Goal: Submit feedback/report problem

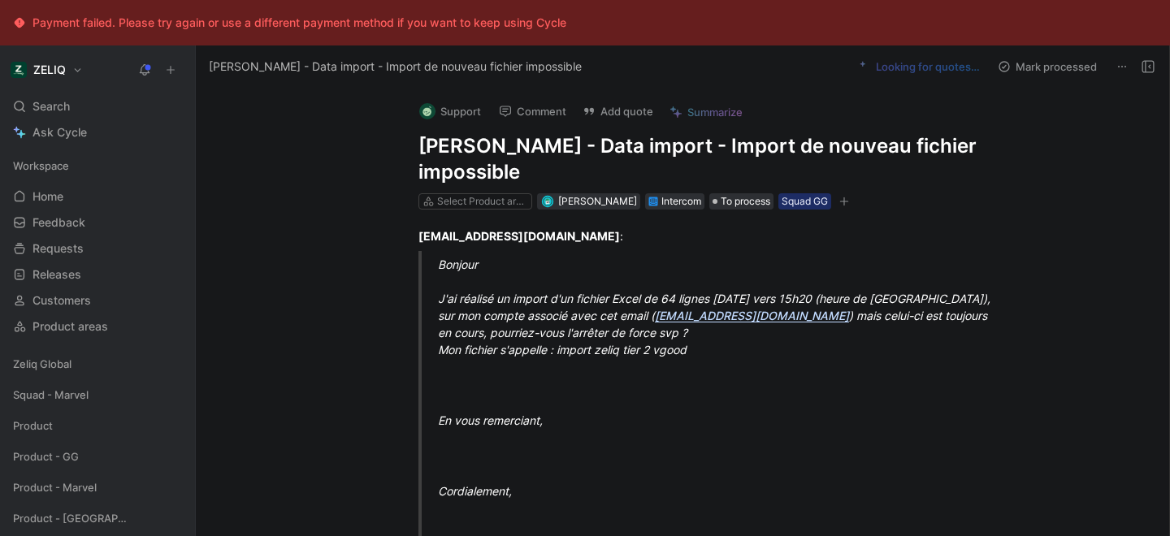
click at [464, 150] on h1 "[PERSON_NAME] - Data import - Import de nouveau fichier impossible" at bounding box center [700, 159] width 562 height 52
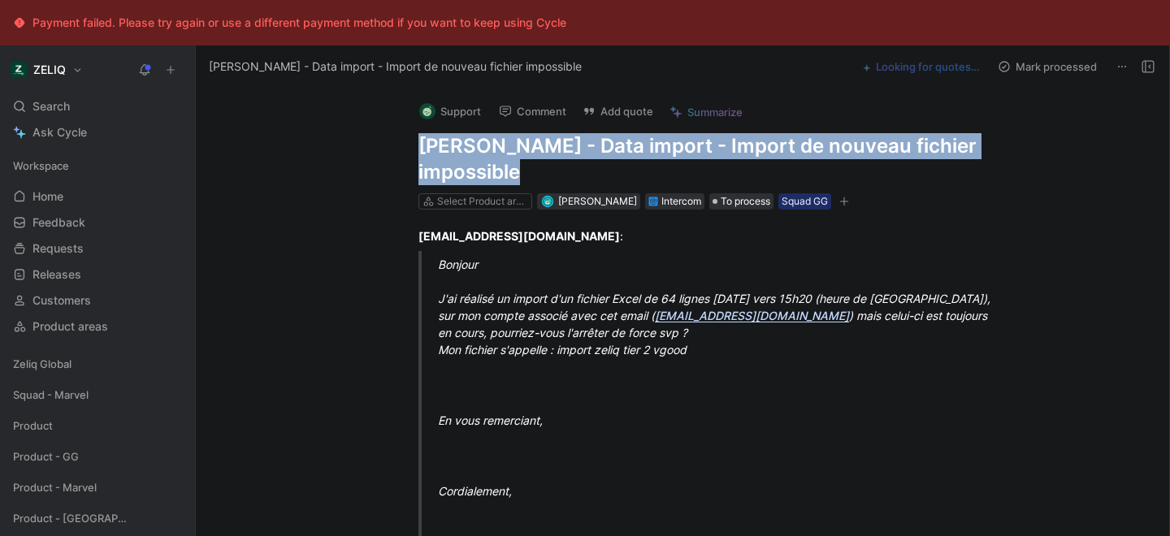
click at [464, 150] on h1 "[PERSON_NAME] - Data import - Import de nouveau fichier impossible" at bounding box center [700, 159] width 562 height 52
copy h1 "[PERSON_NAME] - Data import - Import de nouveau fichier impossible"
click at [614, 111] on button "Add quote" at bounding box center [617, 111] width 85 height 23
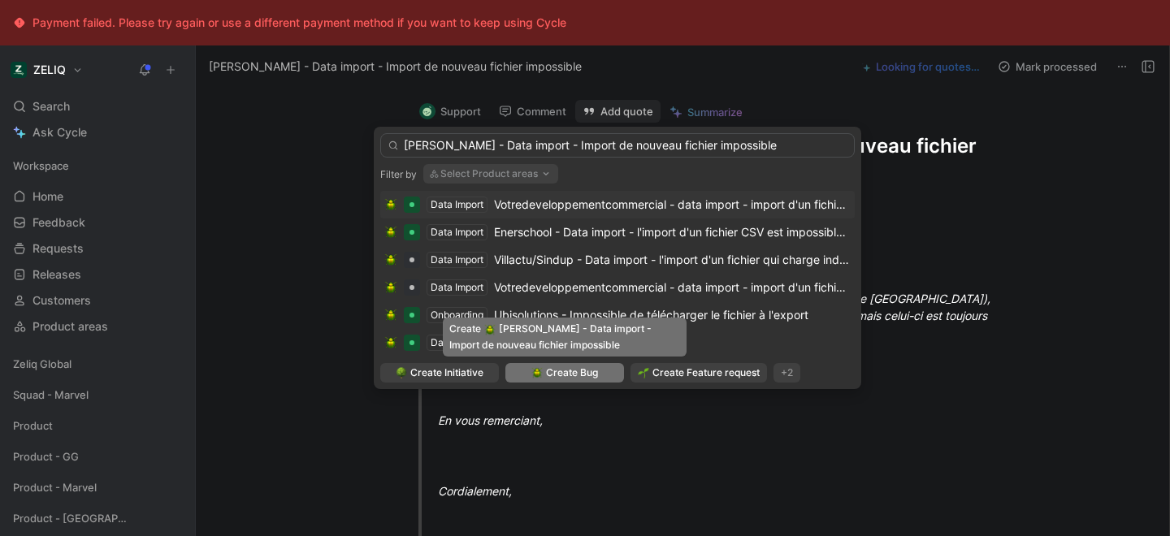
type input "[PERSON_NAME] - Data import - Import de nouveau fichier impossible"
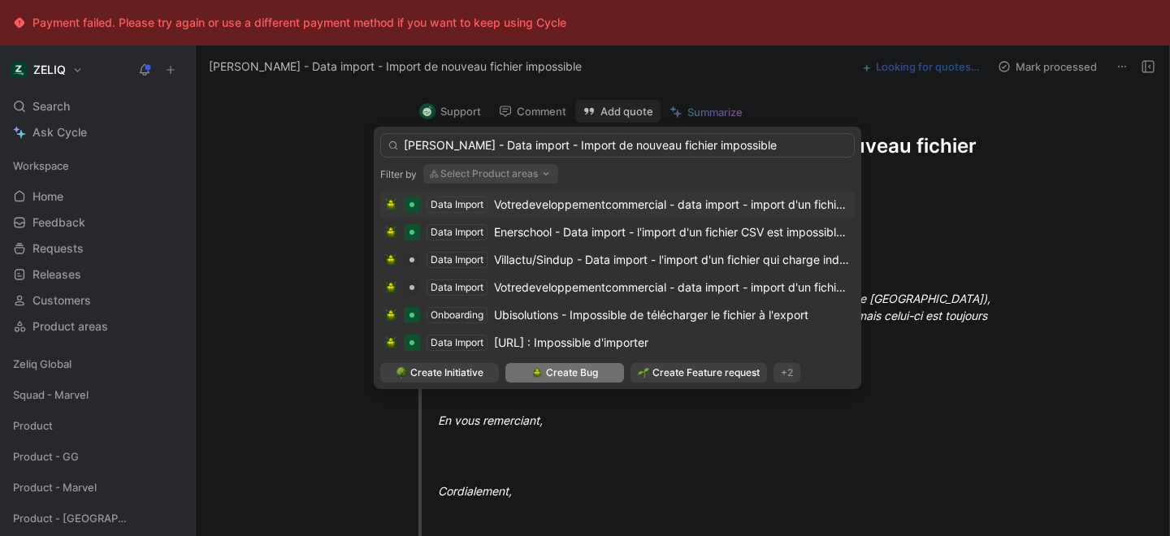
click at [575, 378] on span "Create Bug" at bounding box center [572, 373] width 52 height 16
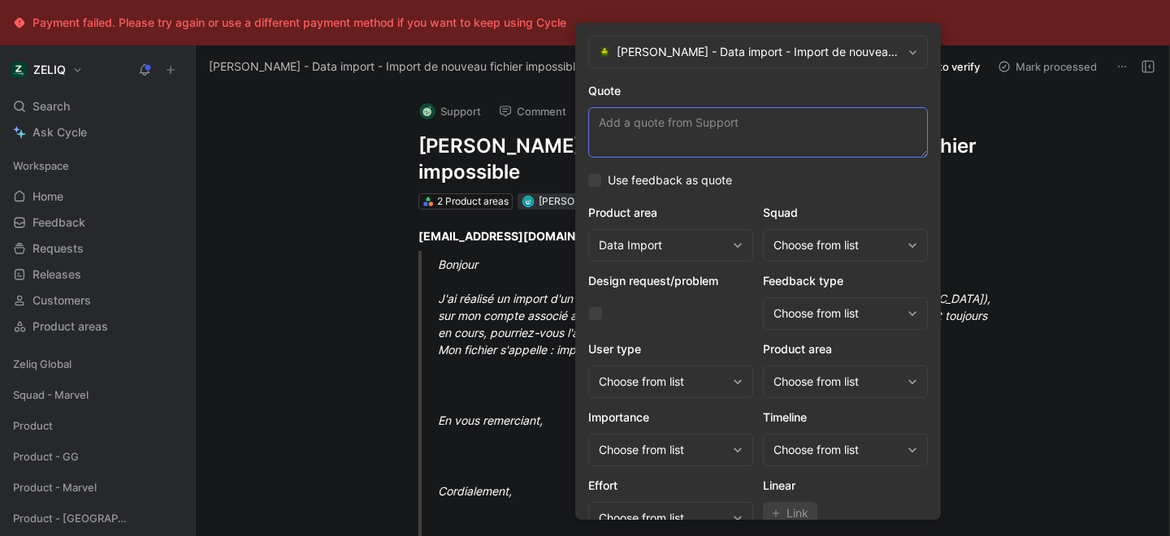
paste textarea "je n'ai pas la possibilité de télécharger un nouveau doc, la page reste blanche"
type textarea "je n'ai pas la possibilité de télécharger un nouveau doc, la page reste blanche"
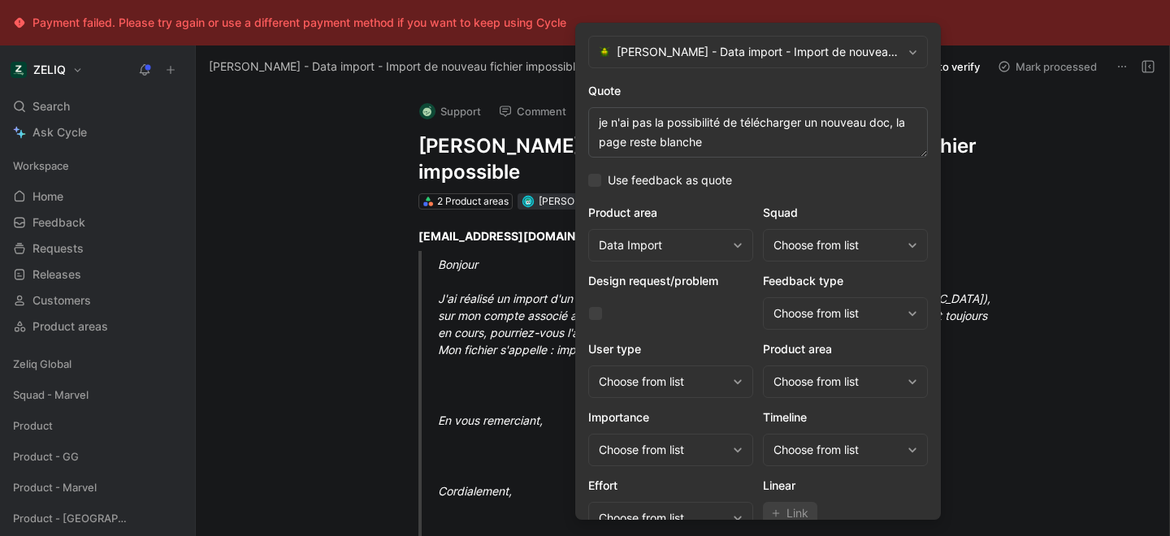
click at [818, 238] on div "Choose from list" at bounding box center [838, 246] width 128 height 20
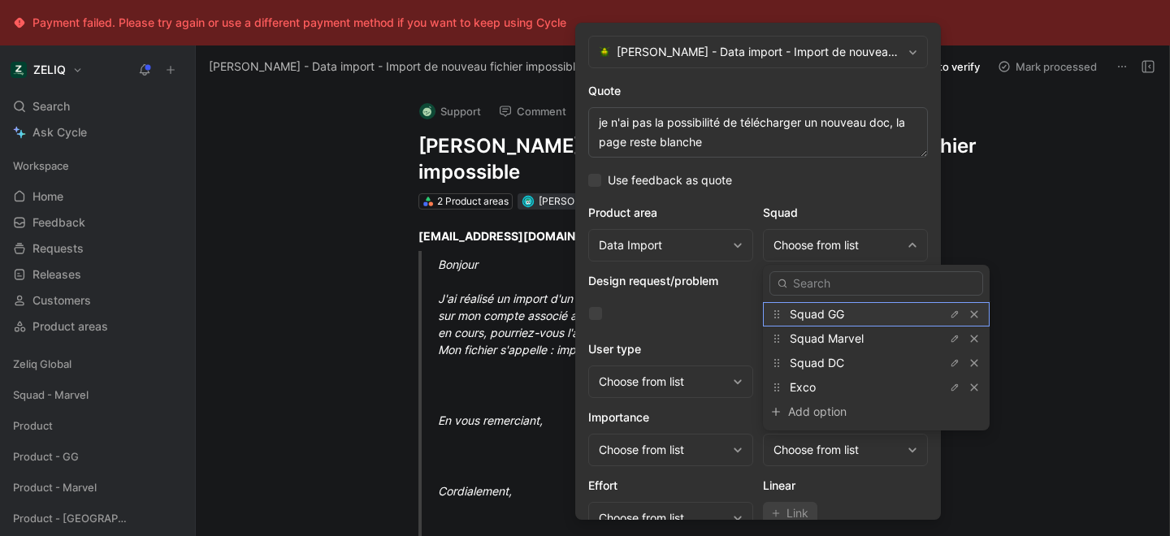
click at [841, 310] on span "Squad GG" at bounding box center [817, 314] width 54 height 14
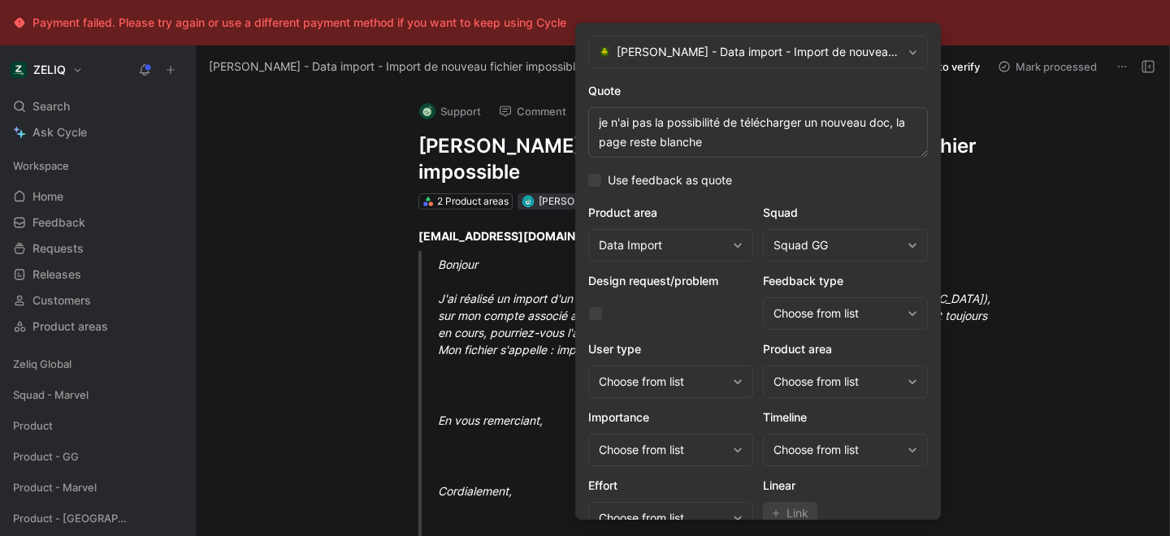
scroll to position [67, 0]
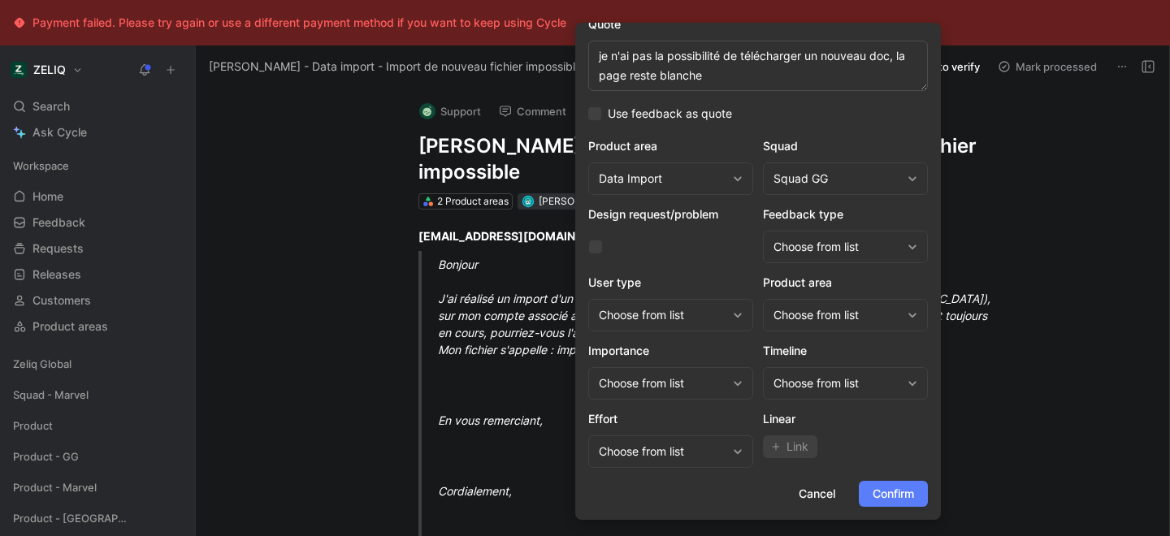
click at [882, 497] on span "Confirm" at bounding box center [893, 494] width 41 height 20
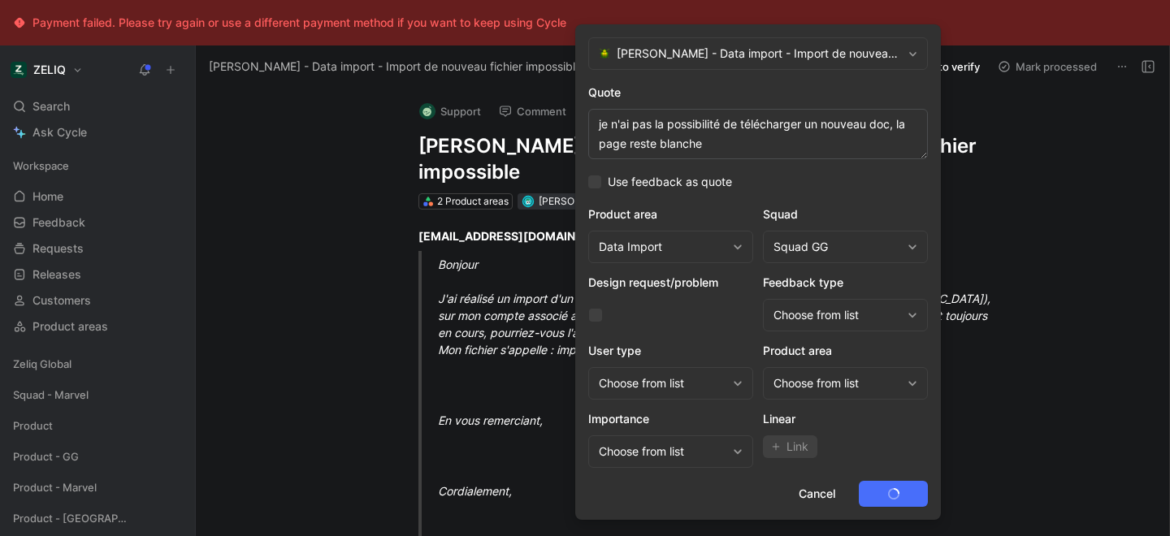
scroll to position [0, 0]
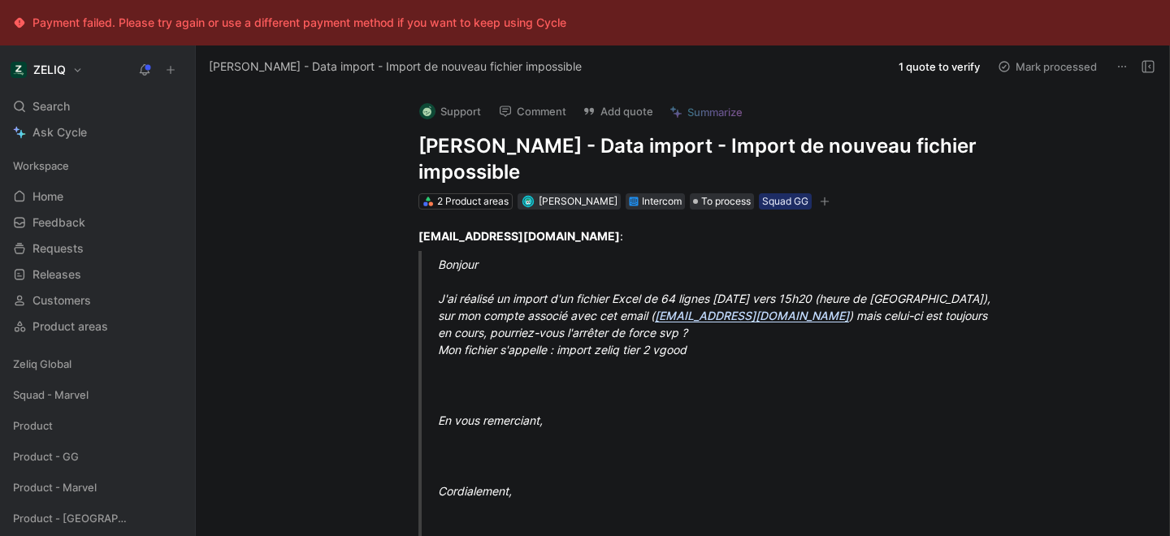
click at [483, 142] on h1 "[PERSON_NAME] - Data import - Import de nouveau fichier impossible" at bounding box center [700, 159] width 562 height 52
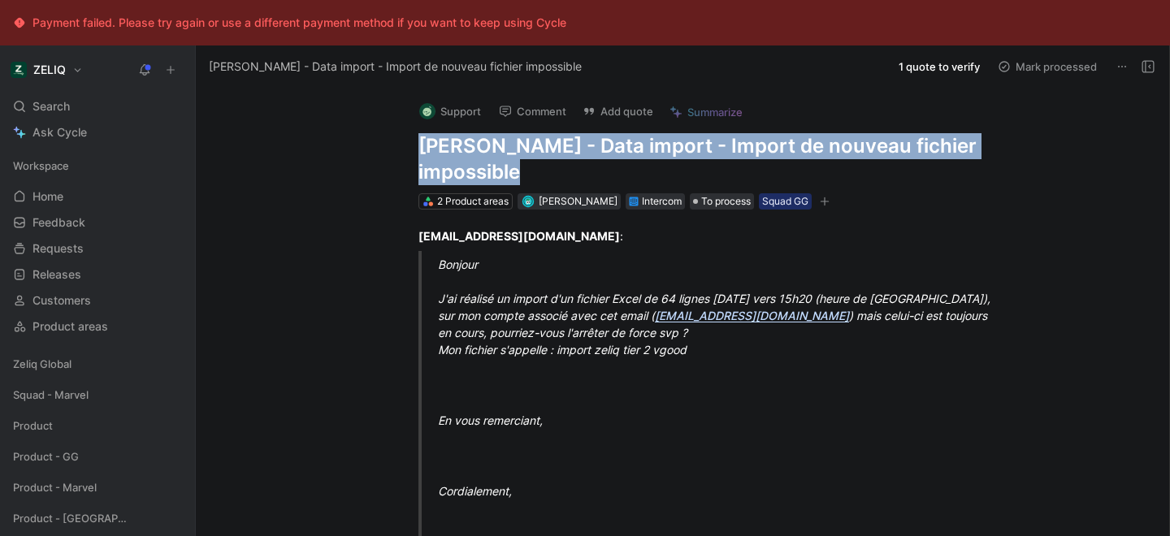
click at [483, 142] on h1 "[PERSON_NAME] - Data import - Import de nouveau fichier impossible" at bounding box center [700, 159] width 562 height 52
copy h1 "[PERSON_NAME] - Data import - Import de nouveau fichier impossible"
click at [108, 100] on div "Search ⌘ K" at bounding box center [98, 106] width 182 height 24
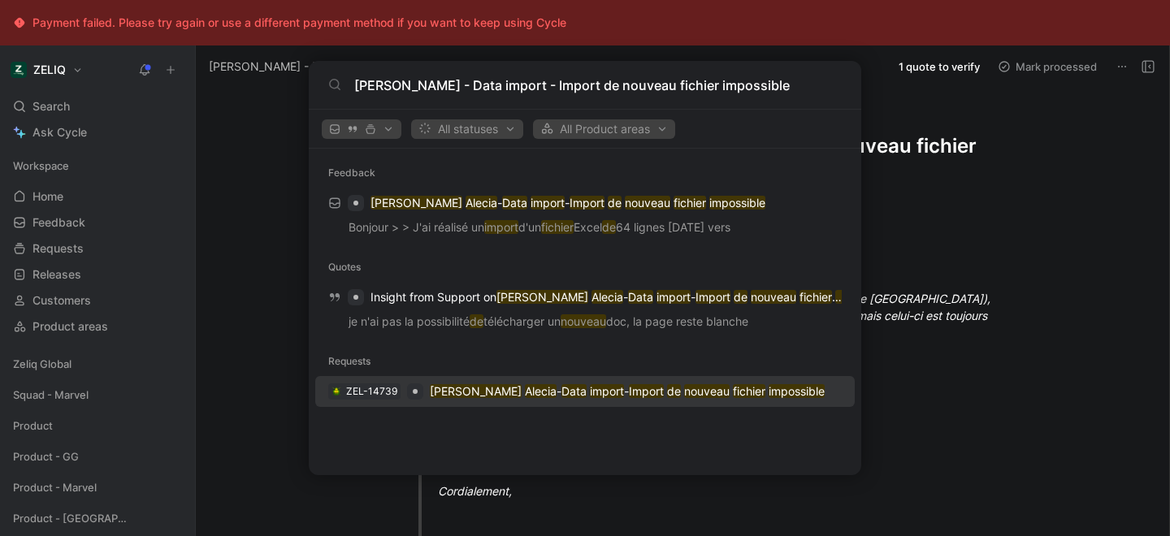
type input "[PERSON_NAME] - Data import - Import de nouveau fichier impossible"
click at [484, 400] on p "[PERSON_NAME] - Data import - Import de nouveau fichier impossible" at bounding box center [627, 392] width 395 height 20
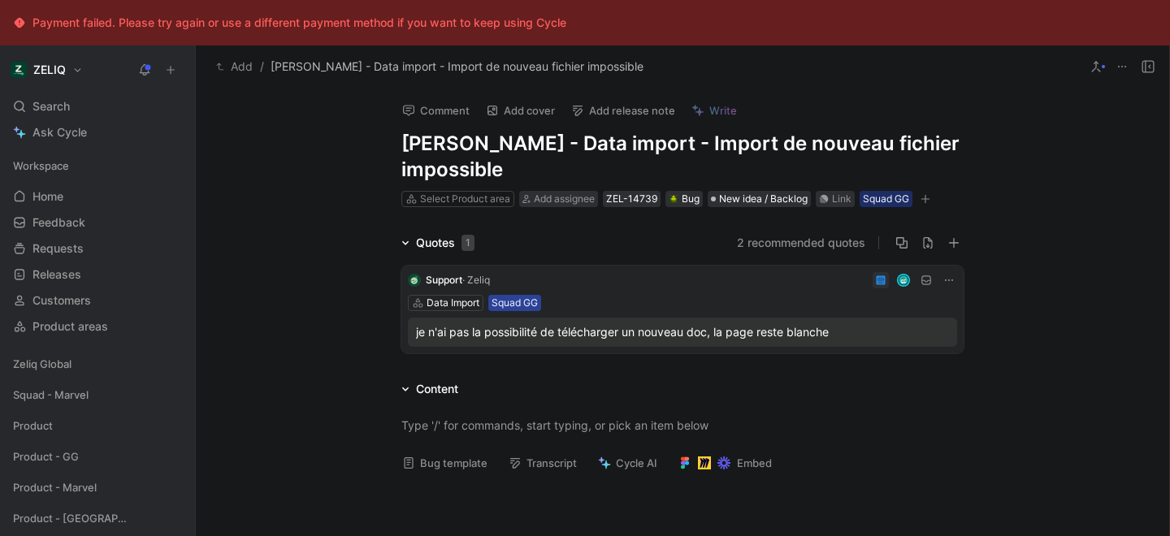
scroll to position [95, 0]
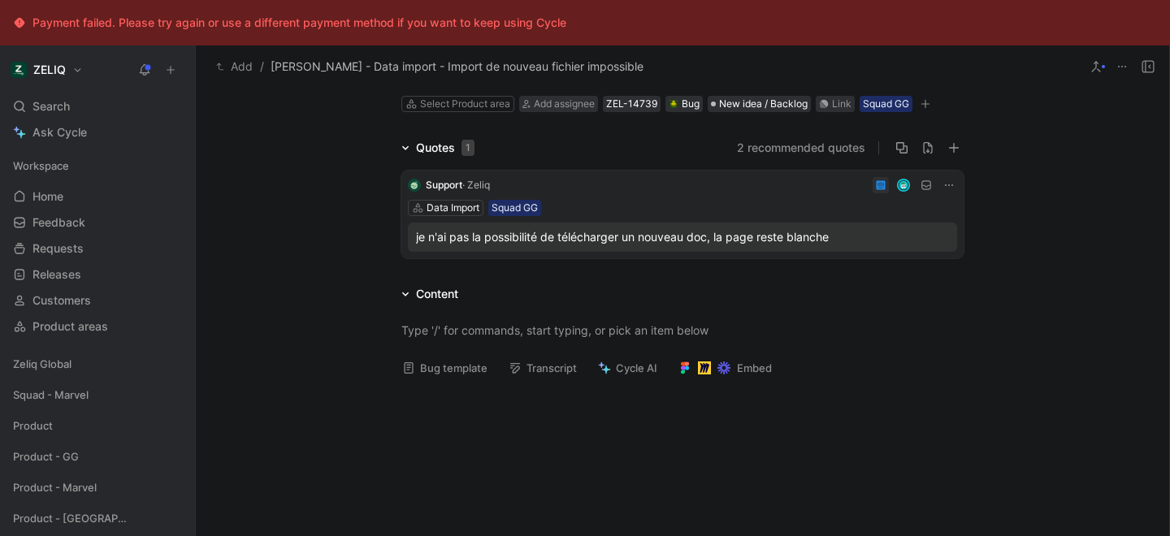
click at [455, 364] on button "Bug template" at bounding box center [445, 368] width 100 height 23
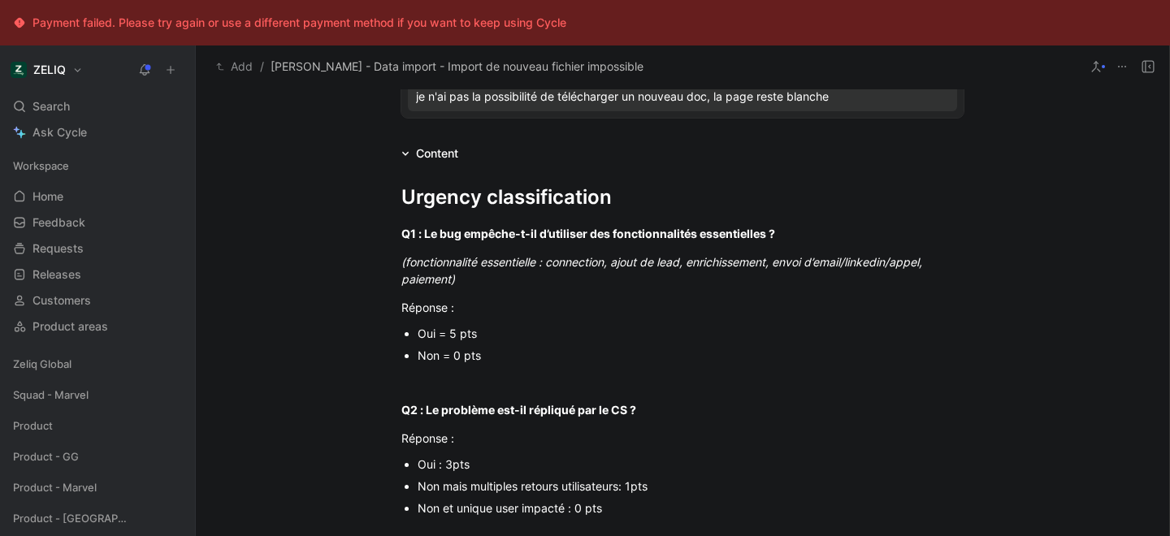
scroll to position [263, 0]
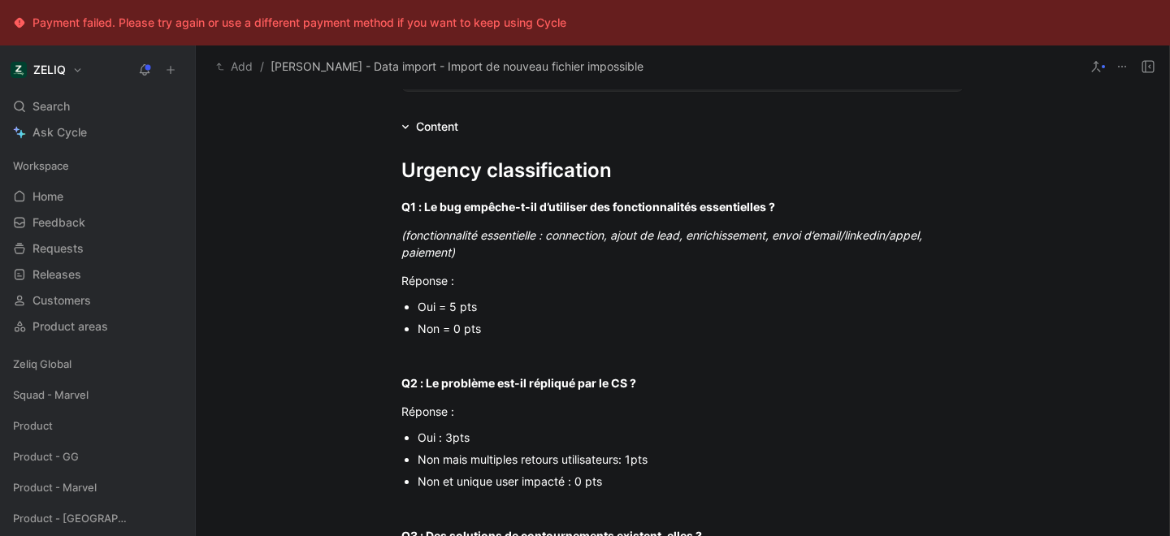
click at [461, 312] on div "Oui = 5 pts" at bounding box center [691, 306] width 546 height 17
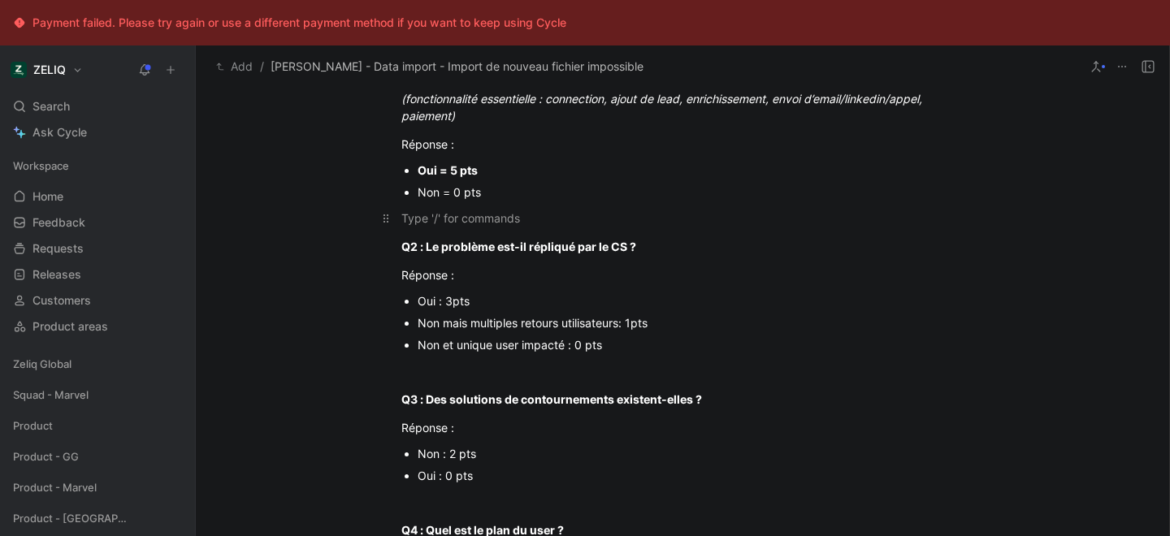
scroll to position [400, 0]
click at [564, 325] on div "Non mais multiples retours utilisateurs: 1pts" at bounding box center [691, 322] width 546 height 17
click at [497, 357] on p at bounding box center [683, 370] width 624 height 27
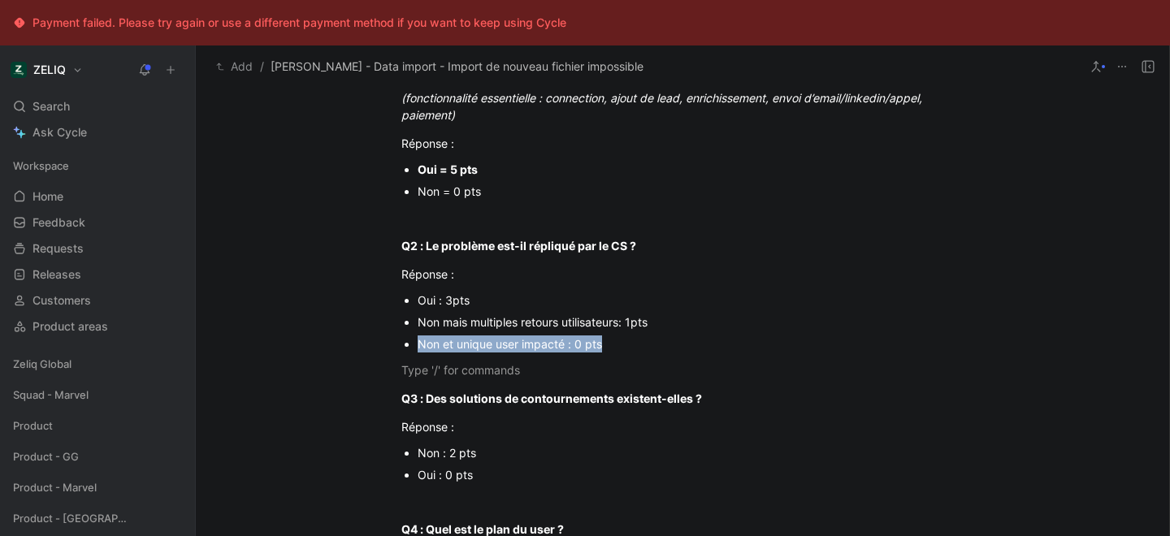
click at [496, 351] on div "Non et unique user impacté : 0 pts" at bounding box center [691, 344] width 546 height 17
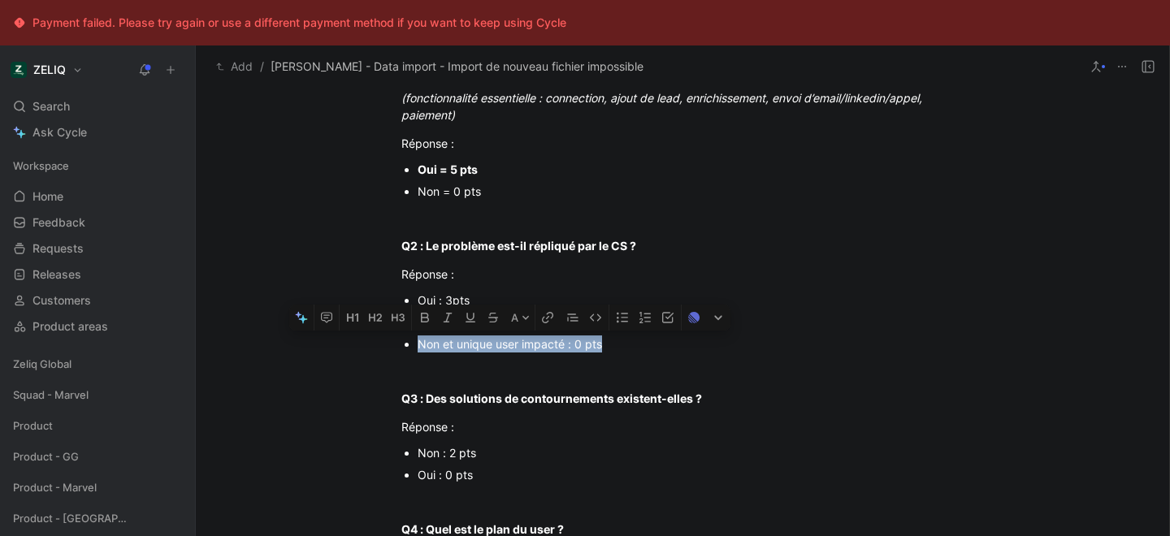
click at [496, 351] on div "Non et unique user impacté : 0 pts" at bounding box center [691, 344] width 546 height 17
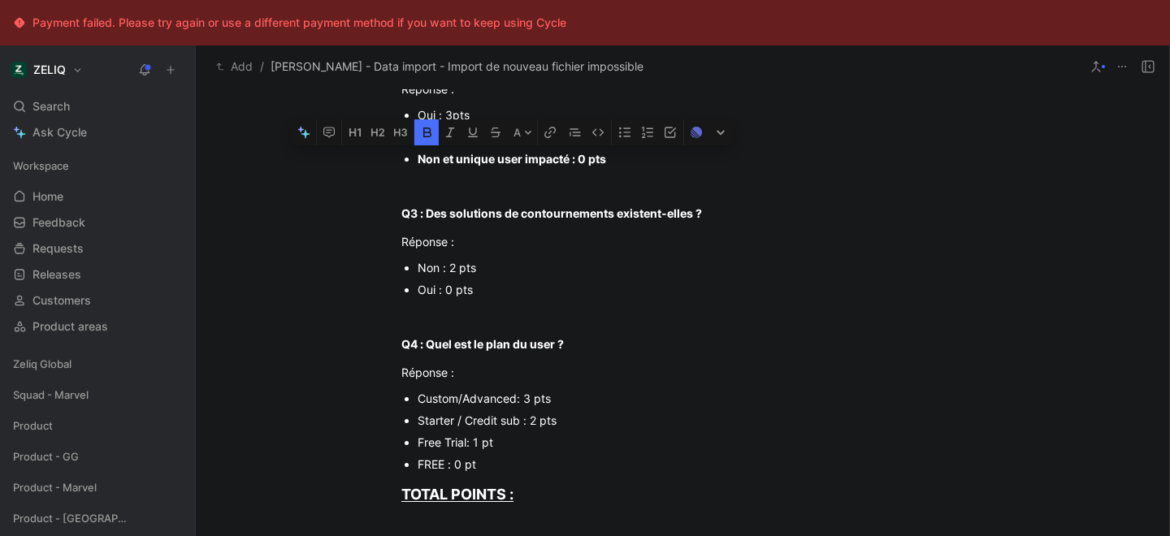
scroll to position [588, 0]
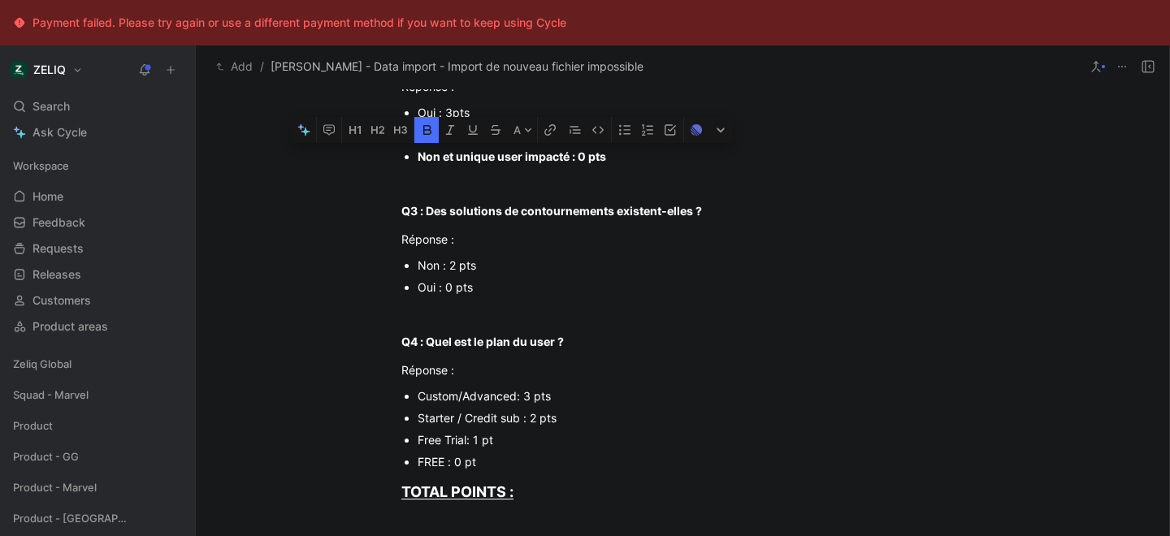
click at [446, 266] on div "Non : 2 pts" at bounding box center [691, 265] width 546 height 17
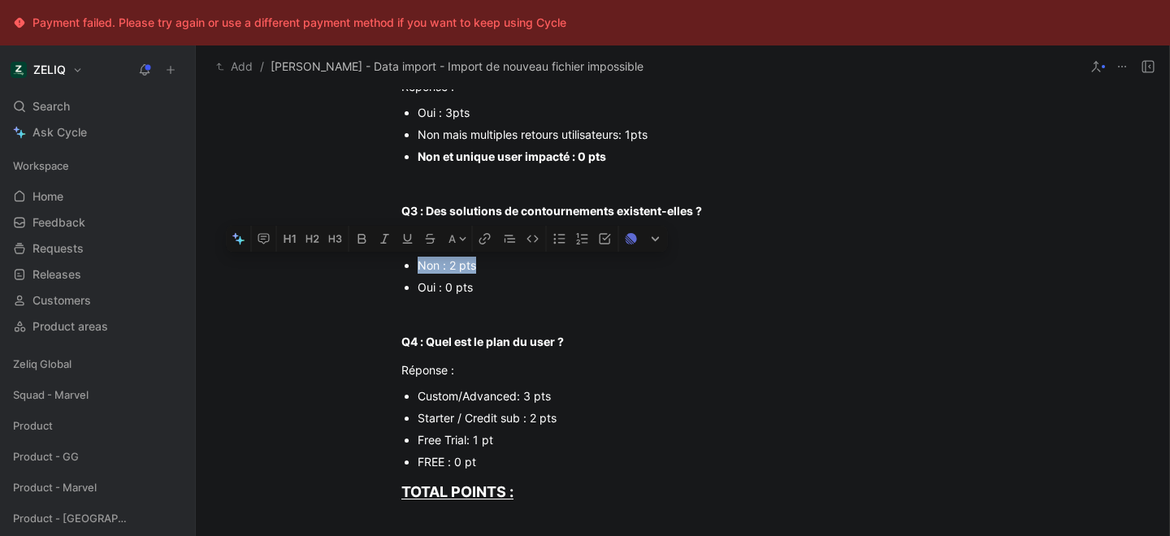
click at [446, 266] on div "Non : 2 pts" at bounding box center [691, 265] width 546 height 17
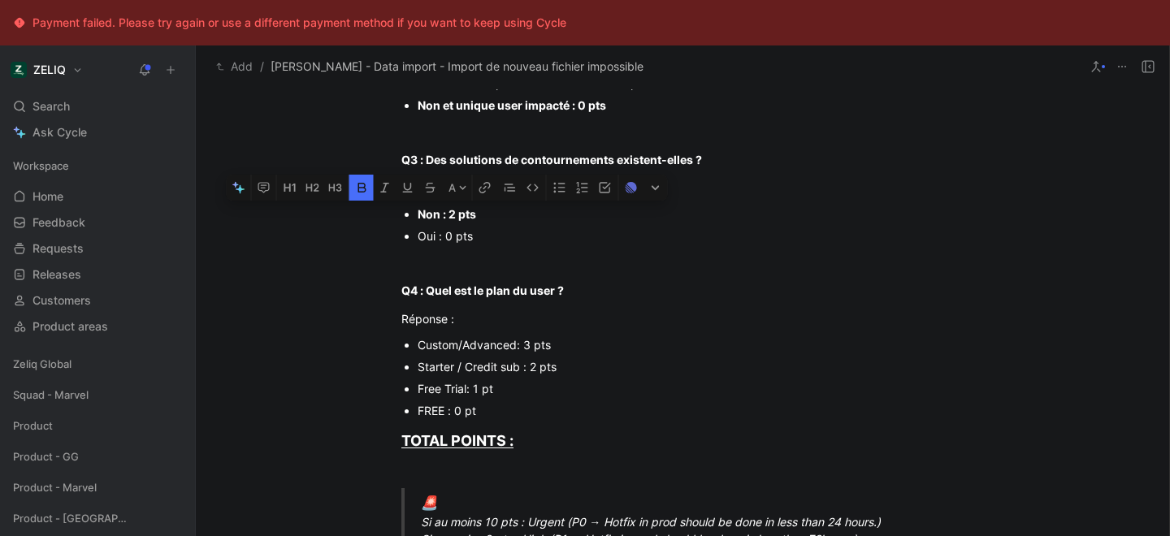
scroll to position [649, 0]
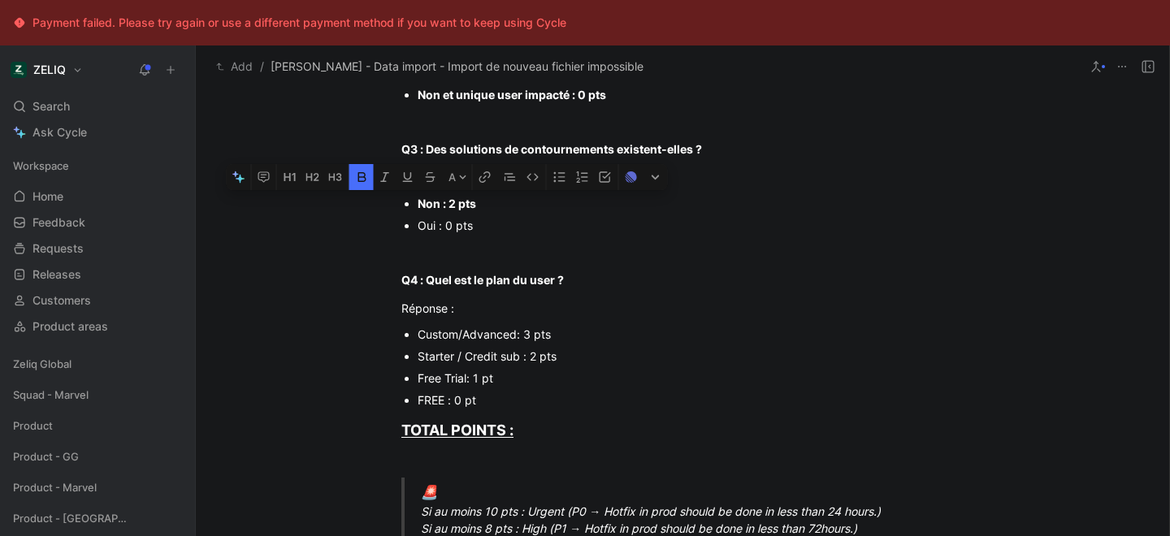
click at [447, 397] on div "FREE : 0 pt" at bounding box center [691, 400] width 546 height 17
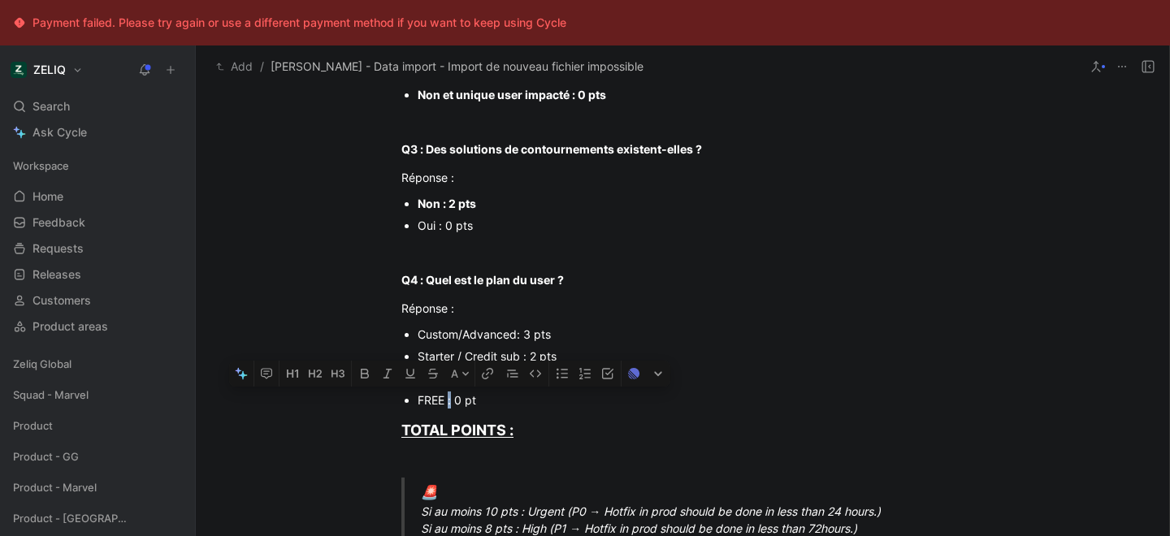
click at [447, 397] on div "FREE : 0 pt" at bounding box center [691, 400] width 546 height 17
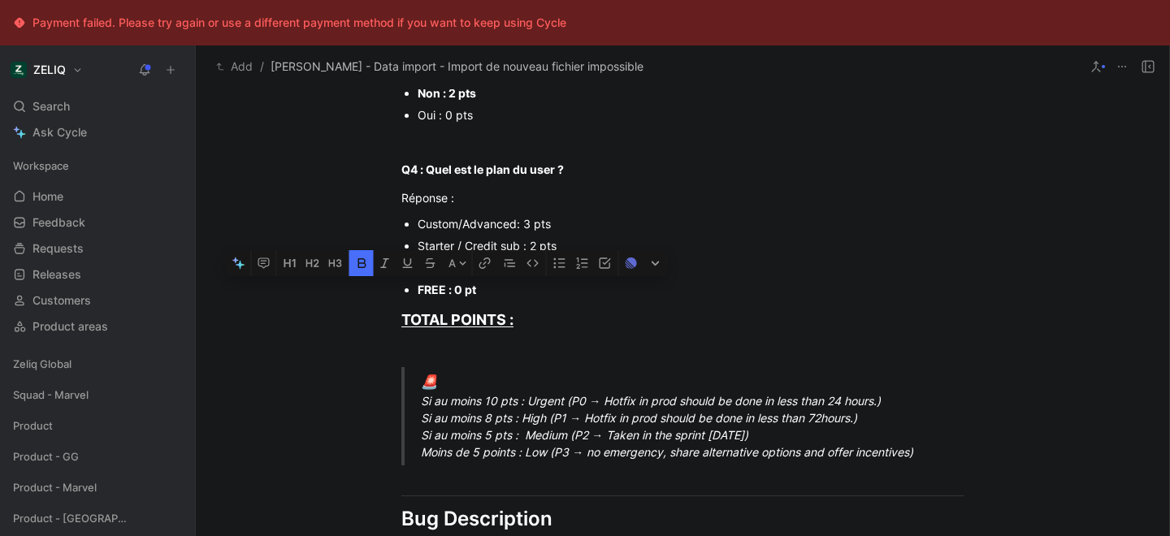
scroll to position [869, 0]
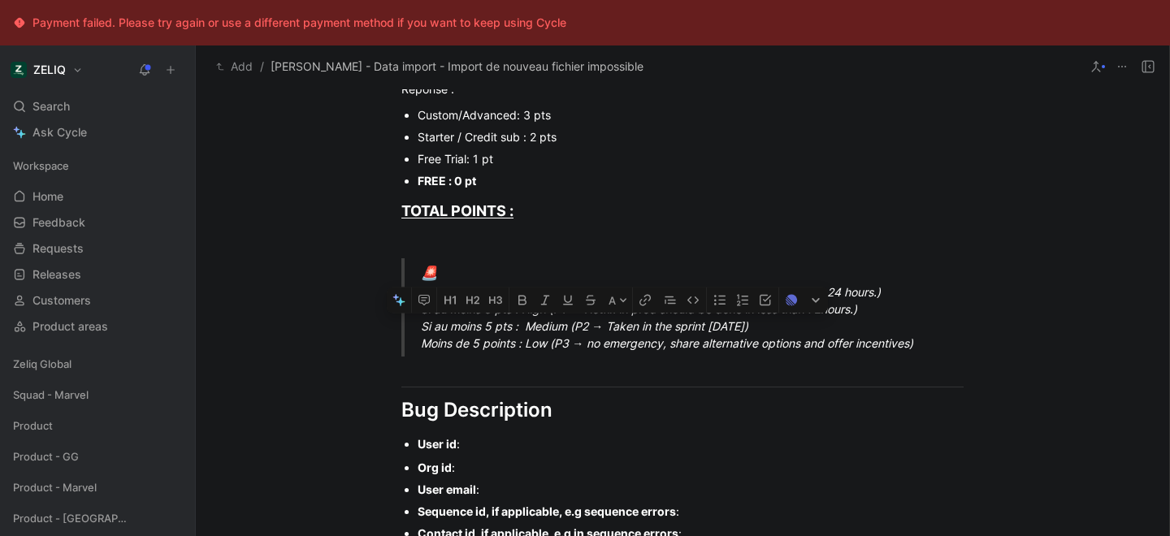
drag, startPoint x: 423, startPoint y: 325, endPoint x: 835, endPoint y: 326, distance: 412.0
click at [835, 326] on div "🚨 Si au moins 10 pts : Urgent (P0 → Hotfix in prod should be done in less than …" at bounding box center [702, 307] width 562 height 89
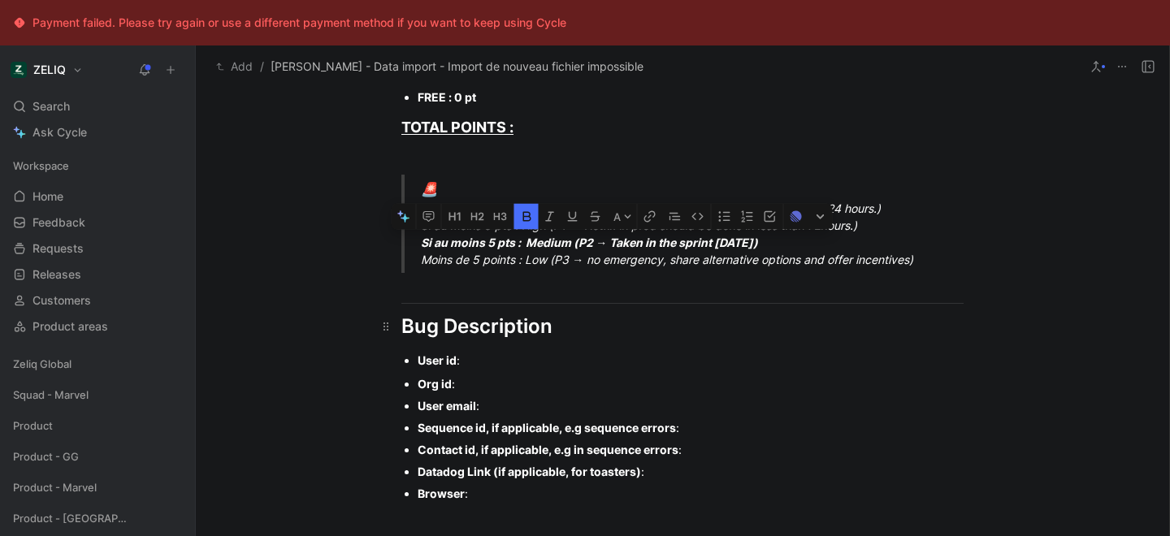
scroll to position [952, 0]
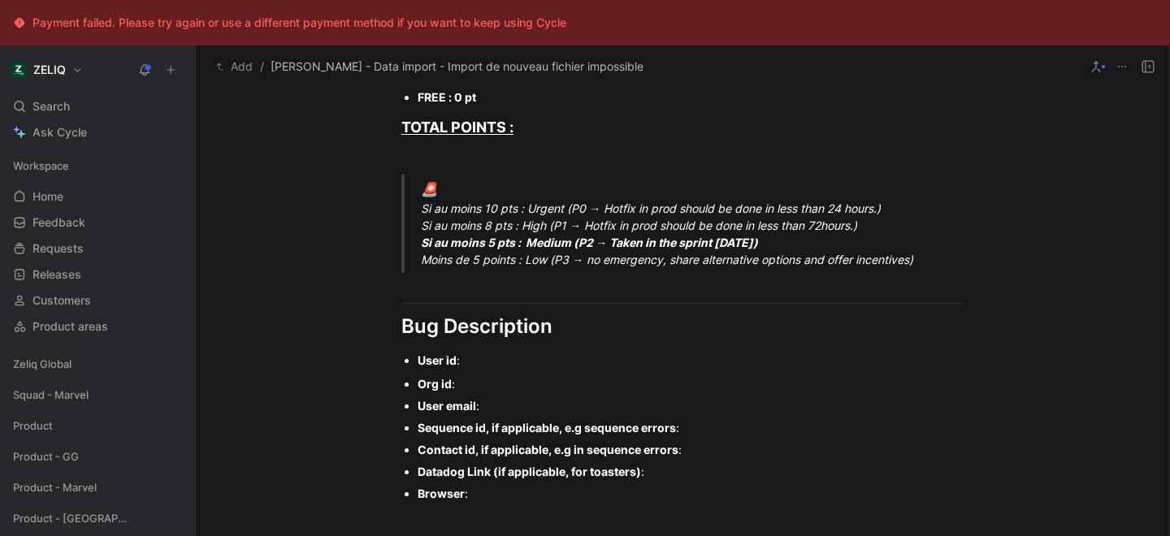
click at [494, 410] on div "User email :" at bounding box center [691, 405] width 546 height 17
click at [482, 358] on div "User id :" at bounding box center [691, 360] width 546 height 17
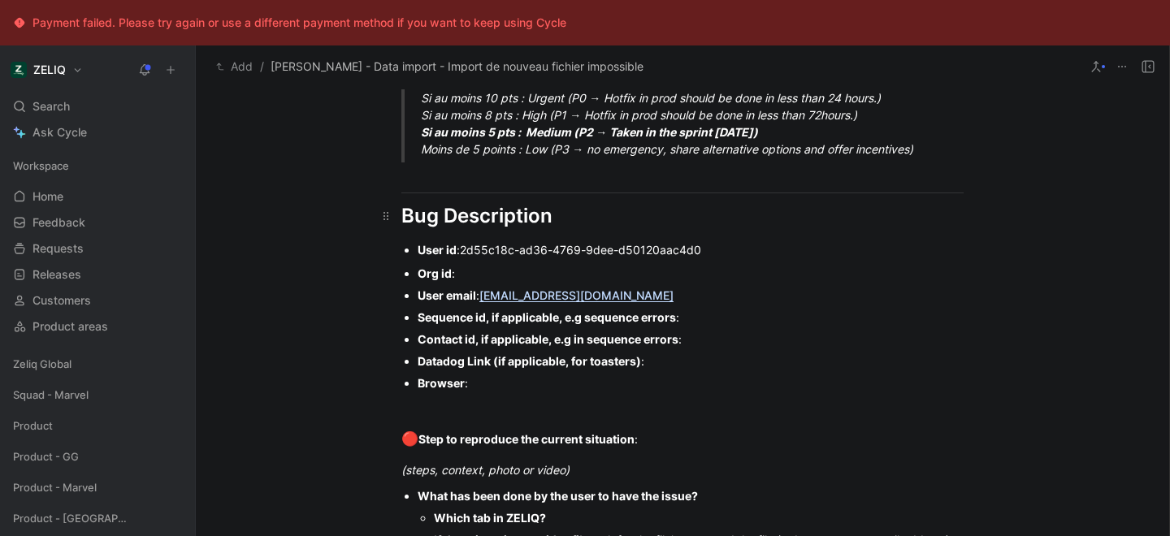
scroll to position [1064, 0]
drag, startPoint x: 395, startPoint y: 315, endPoint x: 507, endPoint y: 387, distance: 133.5
click at [507, 387] on ul "Org id : User email : [PERSON_NAME][EMAIL_ADDRESS][DOMAIN_NAME] Sequence id, if…" at bounding box center [683, 328] width 624 height 132
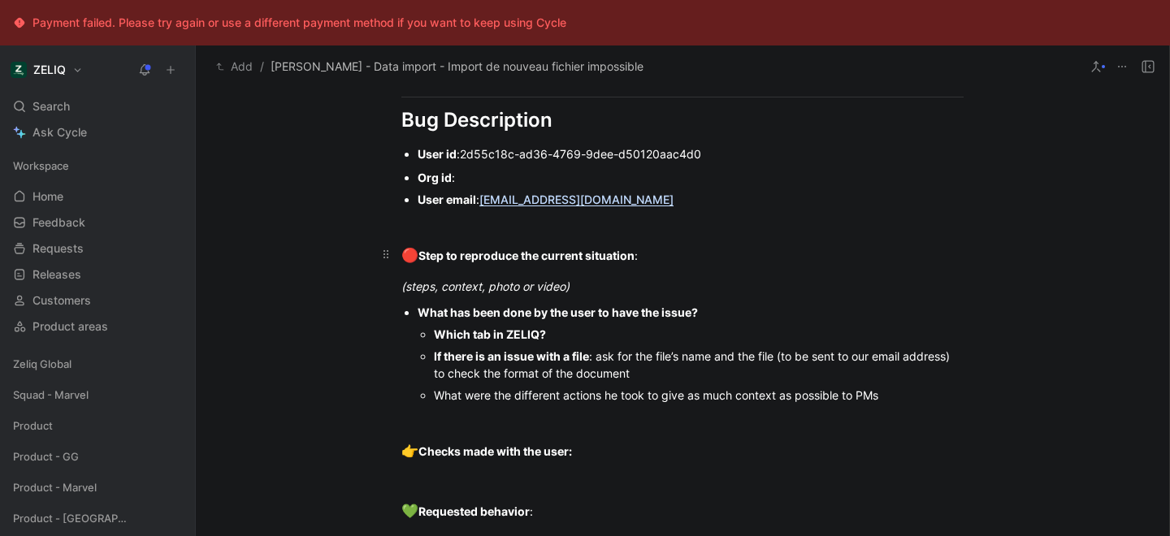
scroll to position [1175, 0]
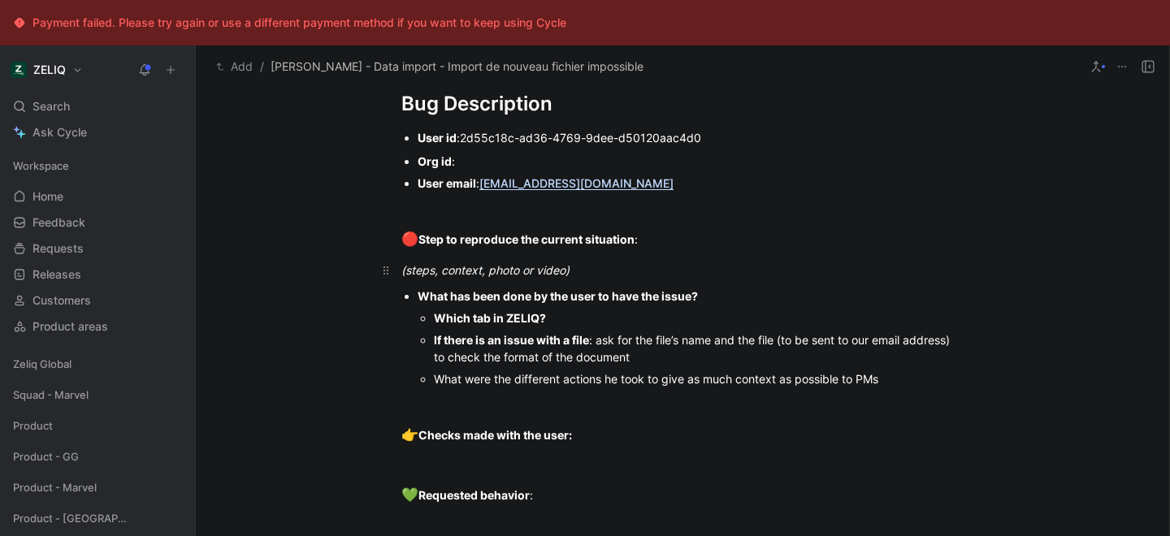
click at [603, 271] on div "(steps, context, photo or video)" at bounding box center [682, 270] width 562 height 17
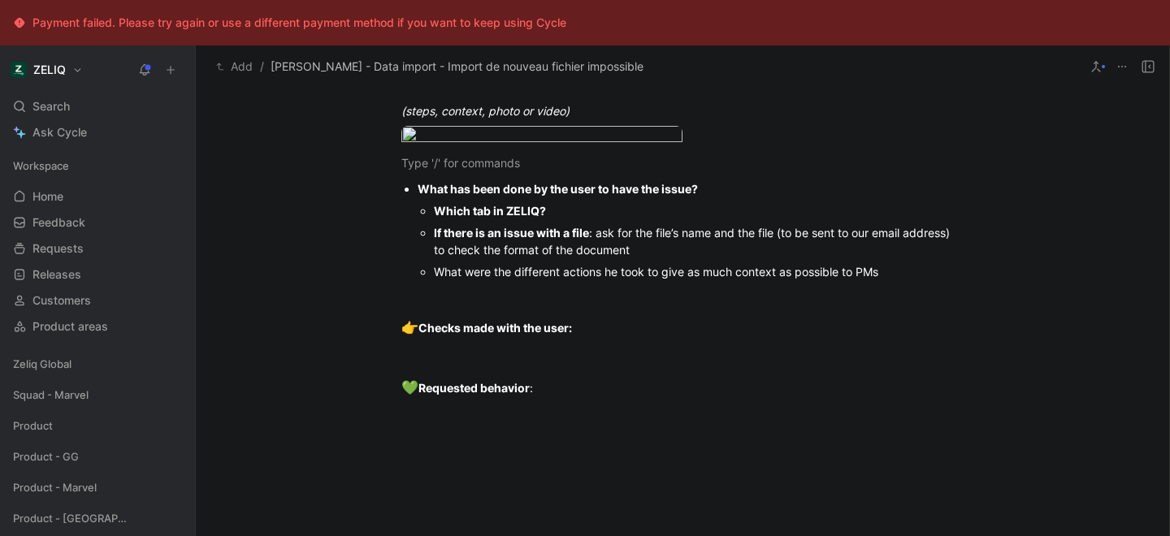
scroll to position [1340, 0]
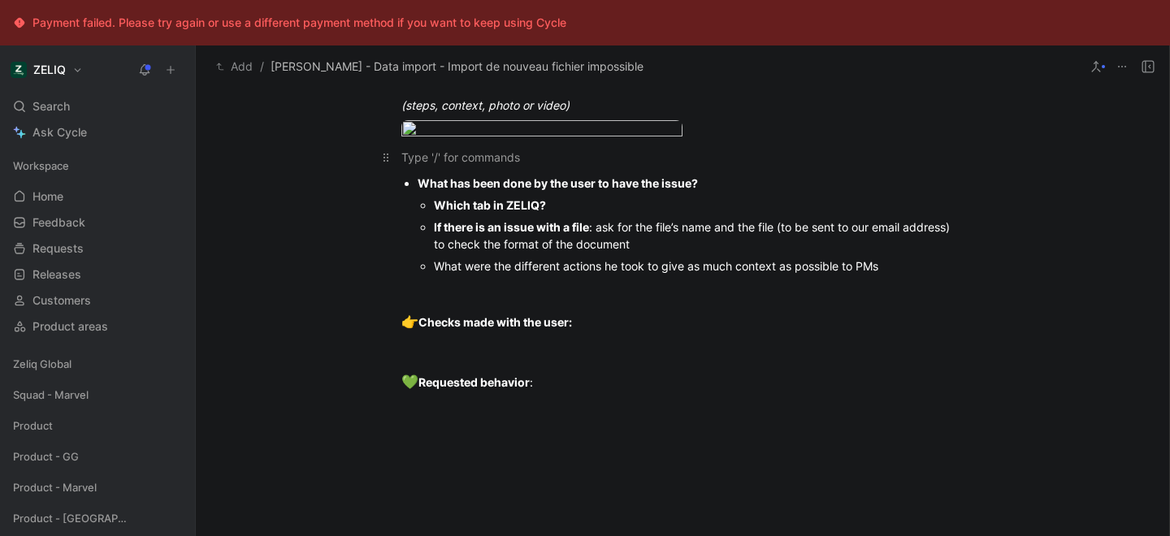
click at [486, 166] on div at bounding box center [682, 157] width 562 height 17
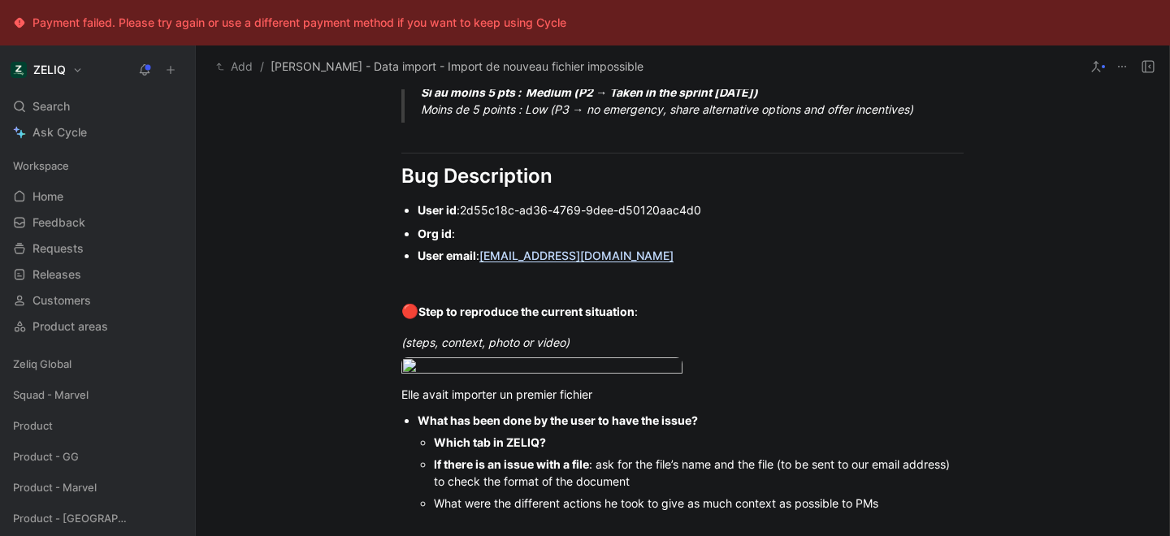
scroll to position [1090, 0]
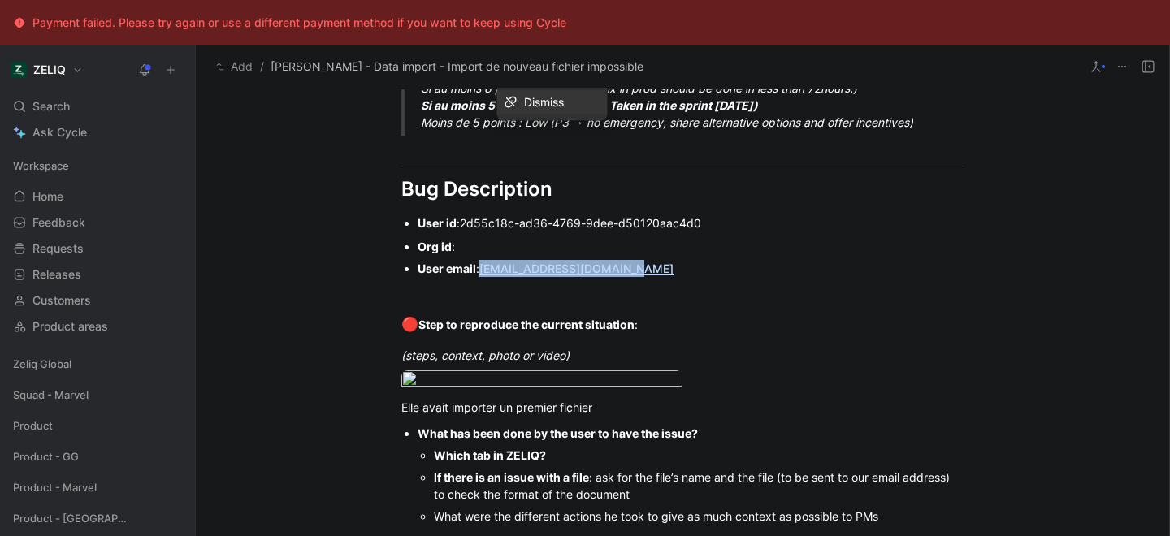
drag, startPoint x: 624, startPoint y: 274, endPoint x: 484, endPoint y: 276, distance: 140.6
click at [484, 276] on div "User email : [PERSON_NAME][EMAIL_ADDRESS][DOMAIN_NAME]" at bounding box center [691, 268] width 546 height 17
copy u "[EMAIL_ADDRESS][DOMAIN_NAME]"
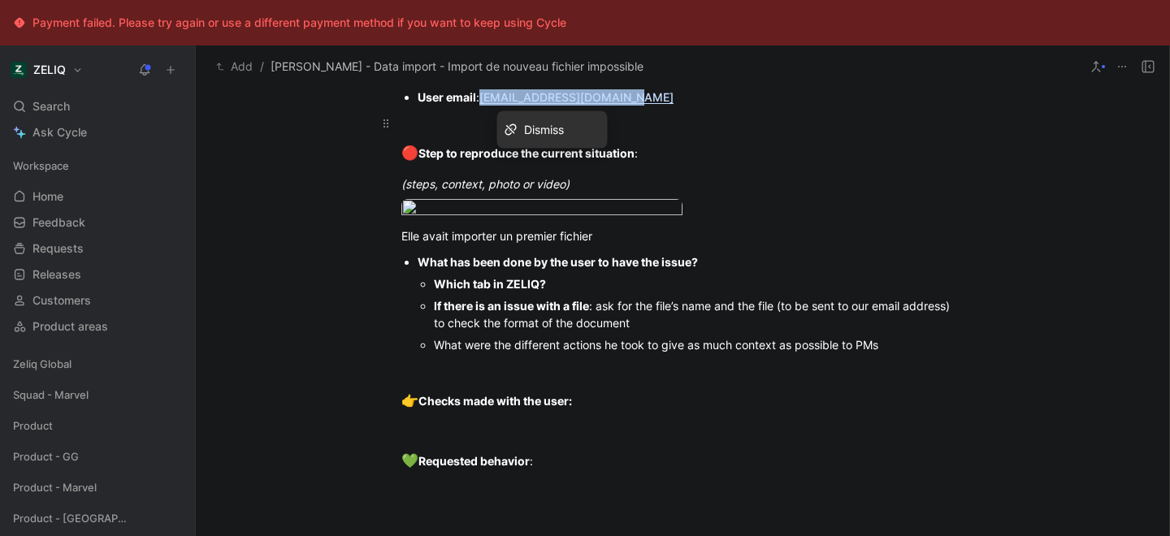
scroll to position [1263, 0]
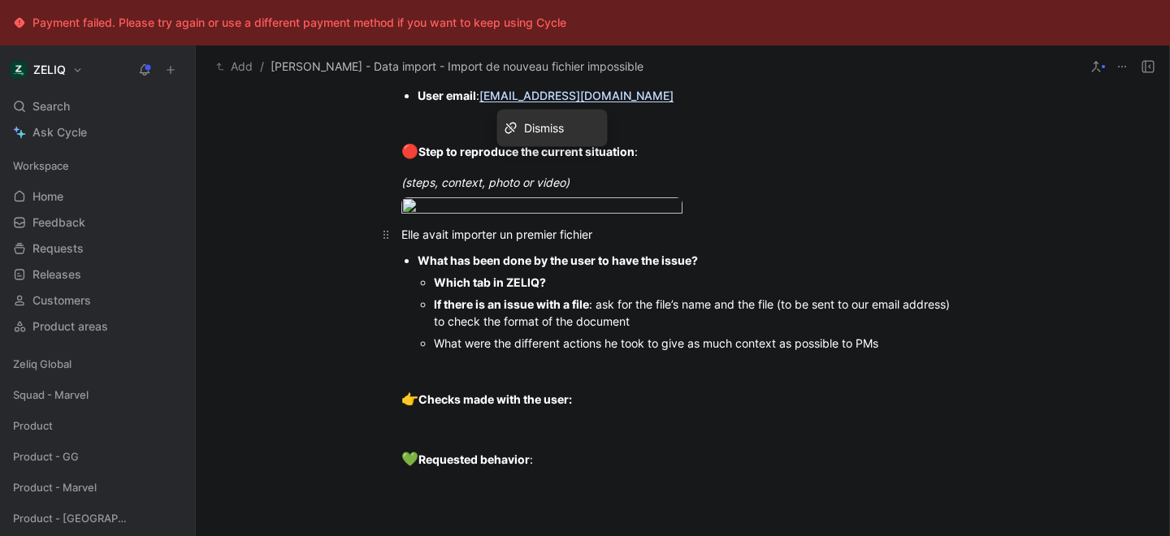
click at [607, 243] on div "Elle avait importer un premier fichier" at bounding box center [682, 234] width 562 height 17
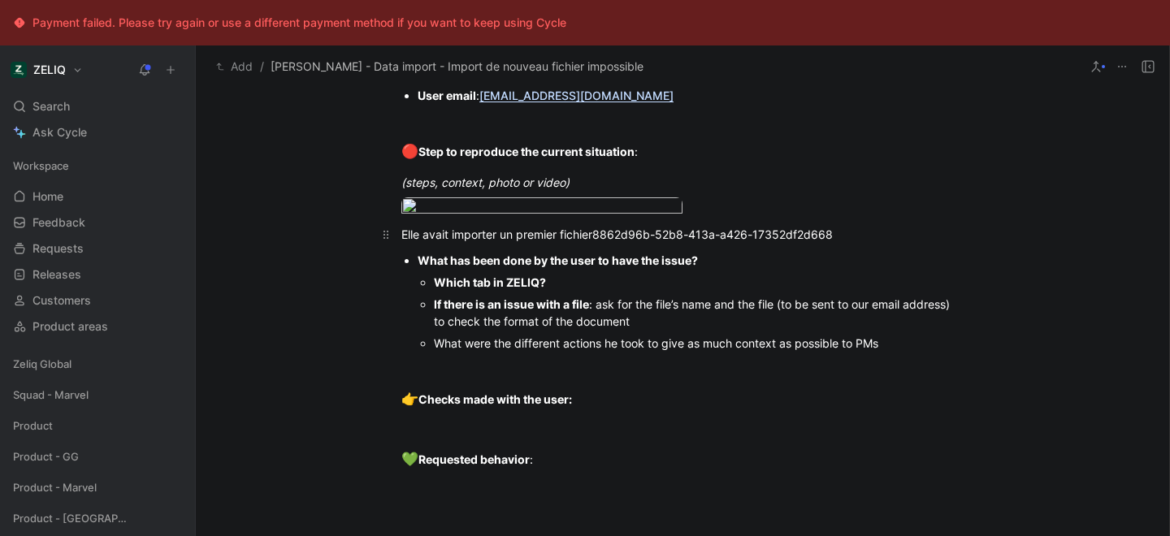
click at [601, 241] on span "8862d96b-52b8-413a-a426-17352df2d668" at bounding box center [712, 235] width 241 height 14
click at [880, 243] on div "Elle avait importer un premier fichier (id: 8862d96b-52b8-413a-a426-17352df2d668" at bounding box center [682, 234] width 562 height 17
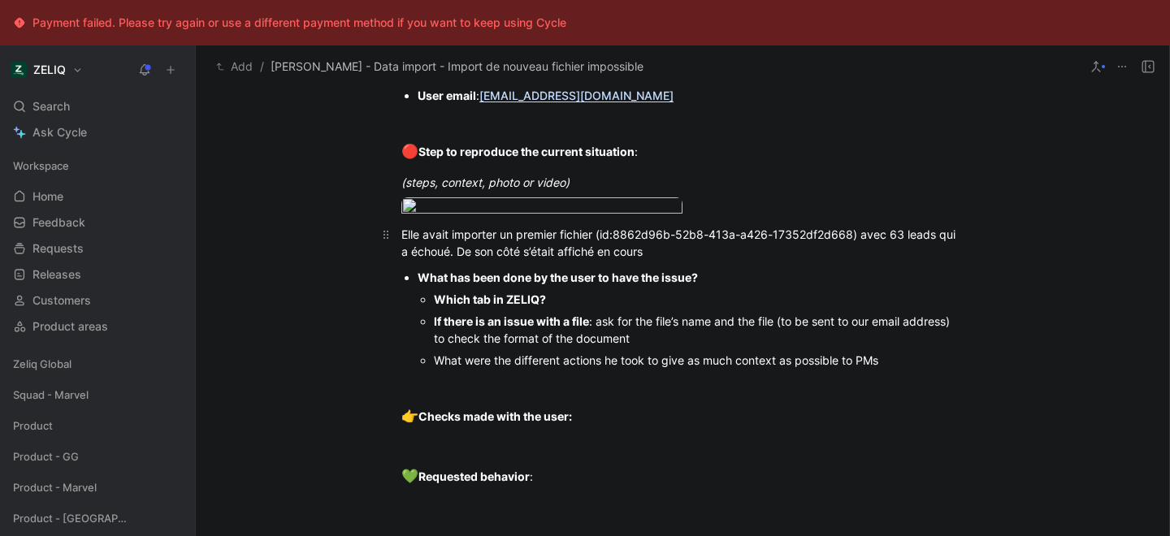
click at [601, 258] on span "8862d96b-52b8-413a-a426-17352df2d668) avec 63 leads qui a échoué. De son côté s…" at bounding box center [680, 243] width 558 height 31
click at [649, 258] on span "8862d96b-52b8-413a-a426-17352df2d668) avec 63 leads qui a échoué. De son côté s…" at bounding box center [680, 243] width 558 height 31
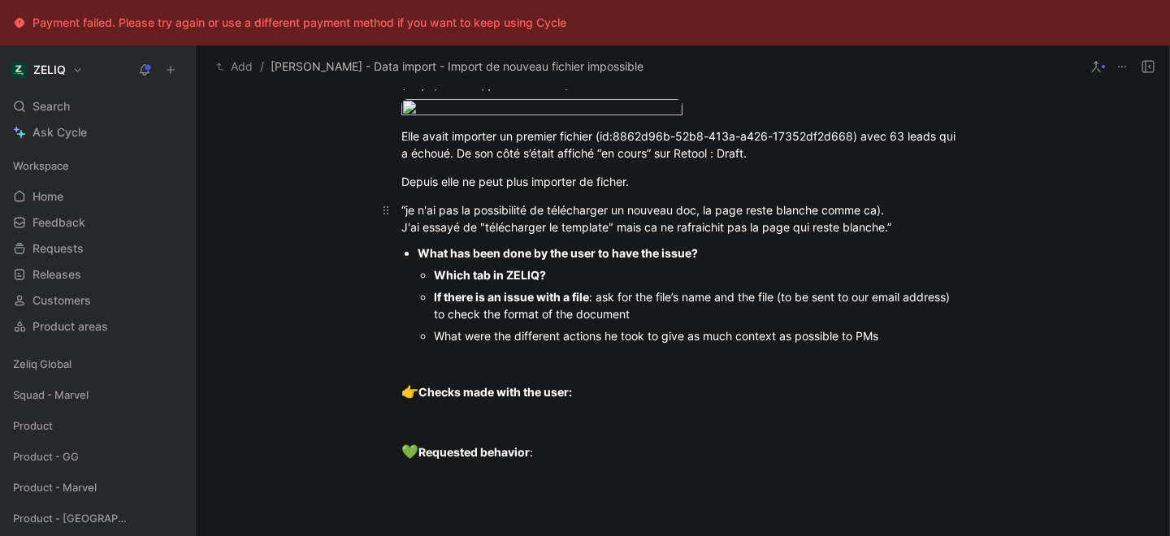
scroll to position [1392, 0]
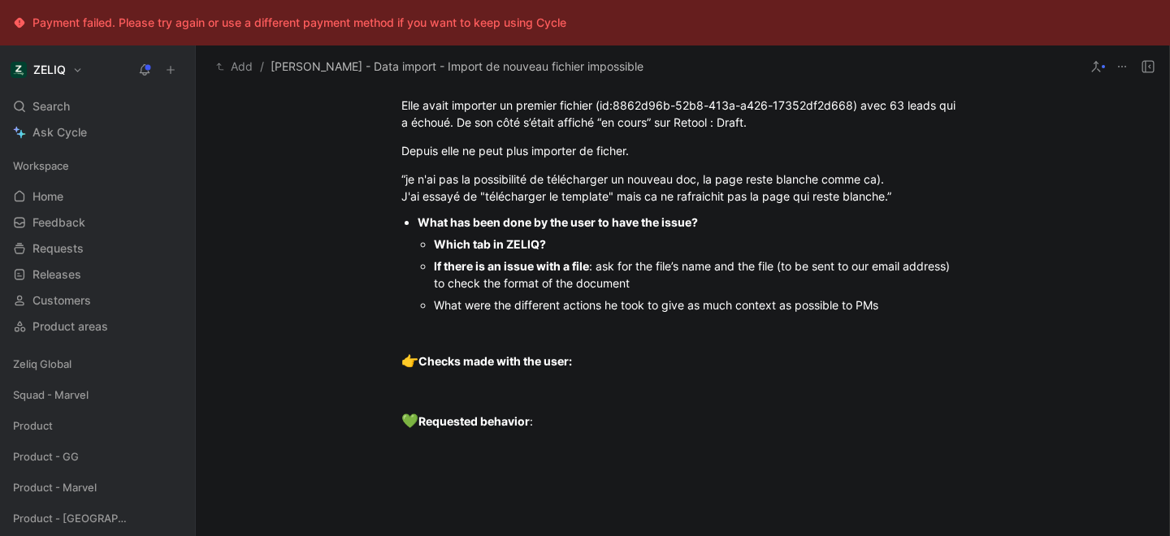
click at [601, 253] on div "Which tab in ZELIQ?" at bounding box center [699, 244] width 530 height 17
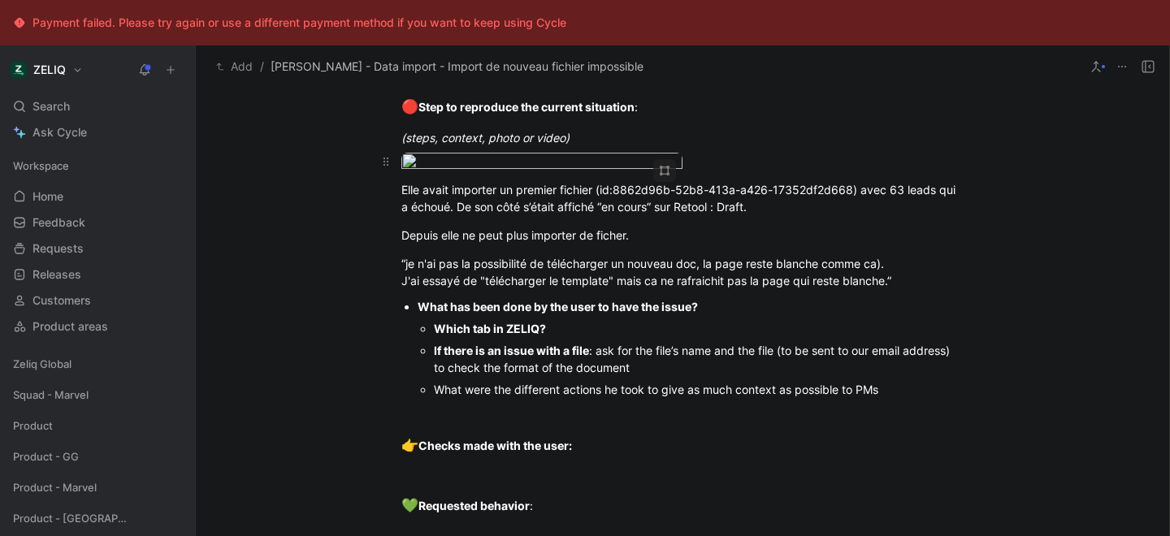
scroll to position [1308, 0]
click at [550, 211] on body "Payment failed. Please try again or use a different payment method if you want …" at bounding box center [585, 268] width 1170 height 536
click at [38, 536] on div at bounding box center [585, 536] width 1170 height 0
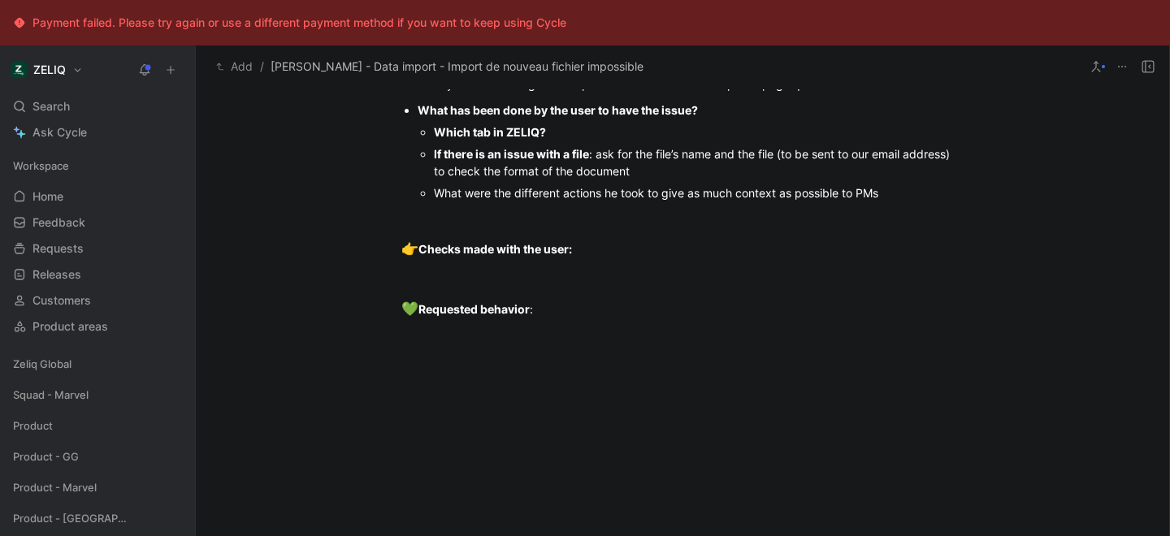
scroll to position [1376, 0]
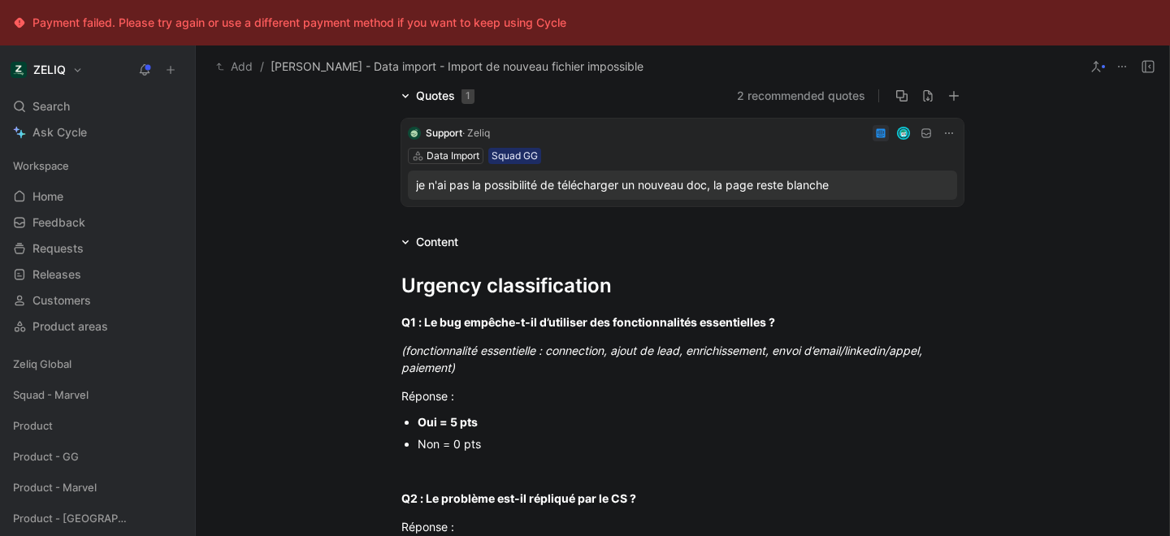
scroll to position [54, 0]
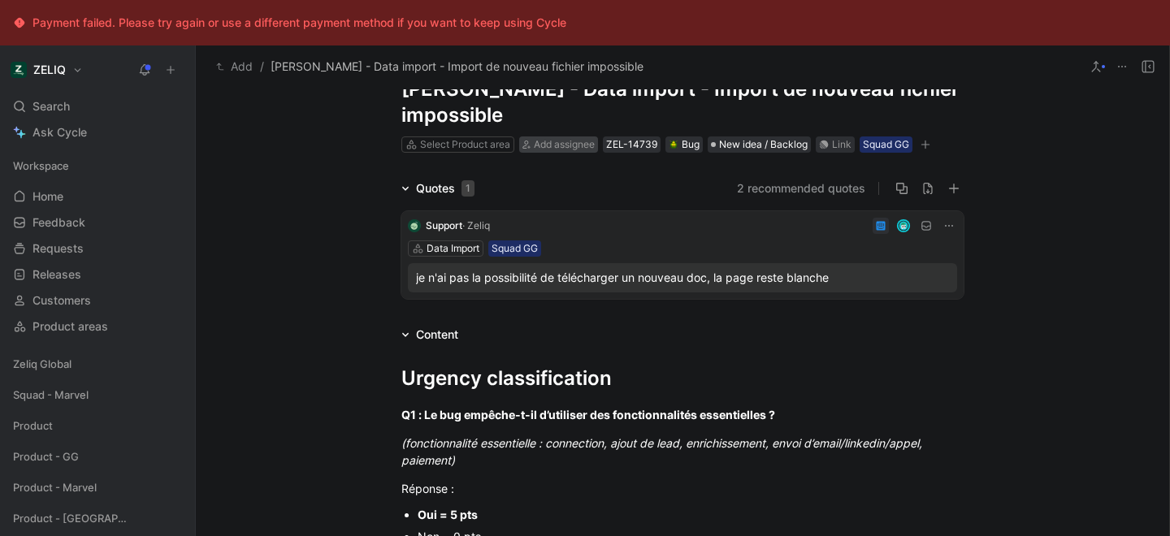
click at [547, 143] on span "Add assignee" at bounding box center [564, 144] width 61 height 12
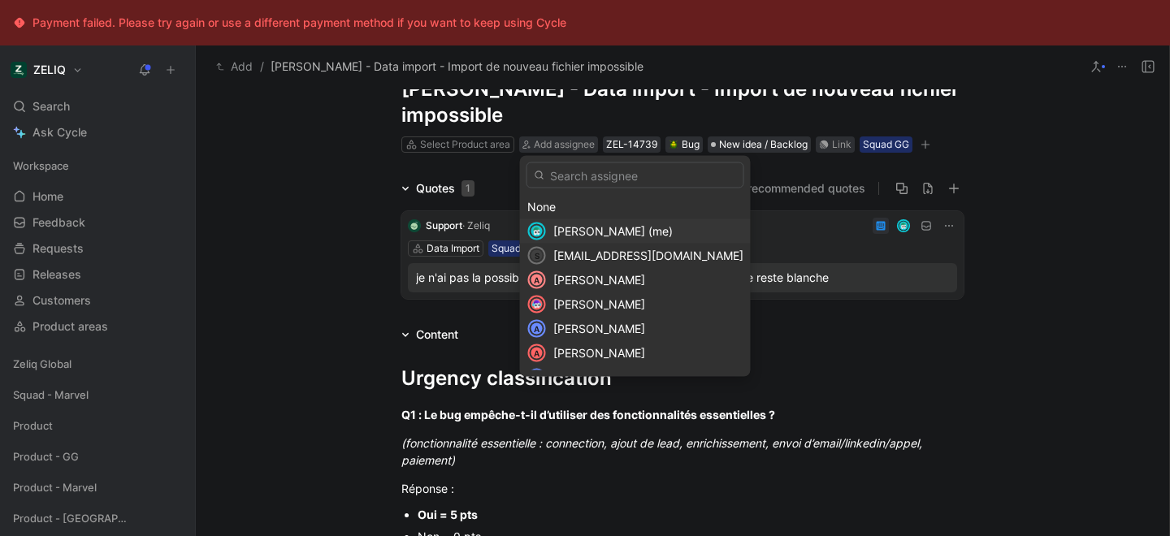
click at [559, 232] on span "[PERSON_NAME] (me)" at bounding box center [612, 231] width 119 height 14
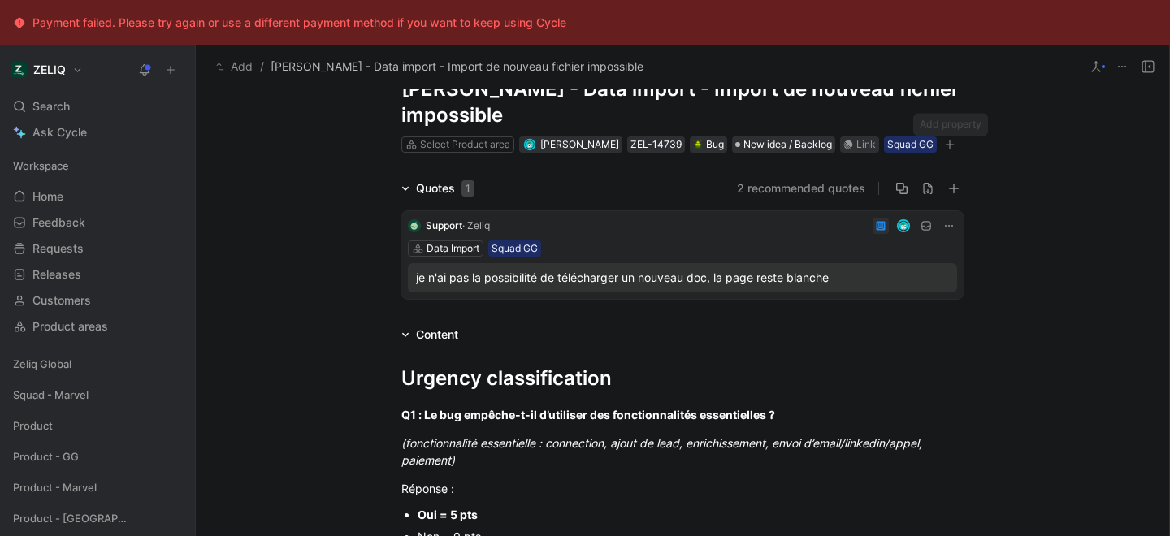
click at [950, 142] on icon "button" at bounding box center [949, 144] width 1 height 9
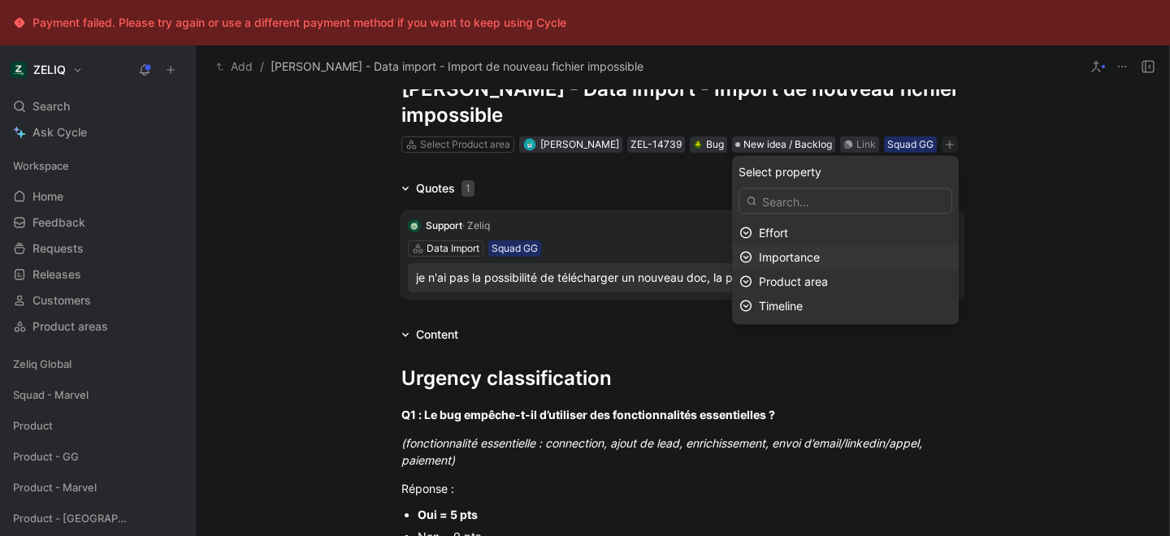
click at [807, 252] on span "Importance" at bounding box center [789, 257] width 61 height 14
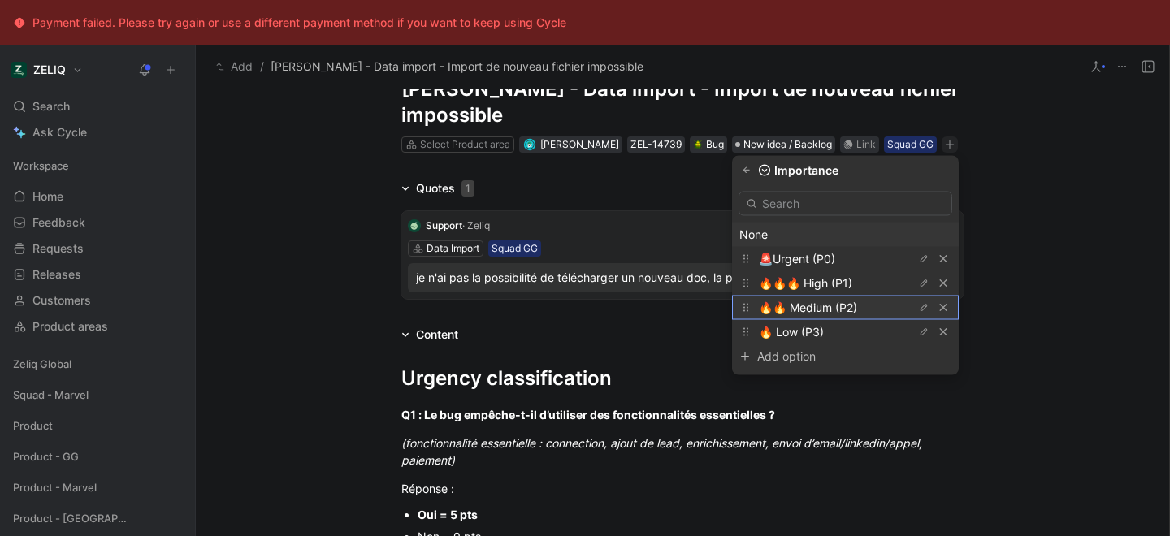
click at [800, 313] on span "🔥🔥 Medium (P2)" at bounding box center [808, 308] width 98 height 14
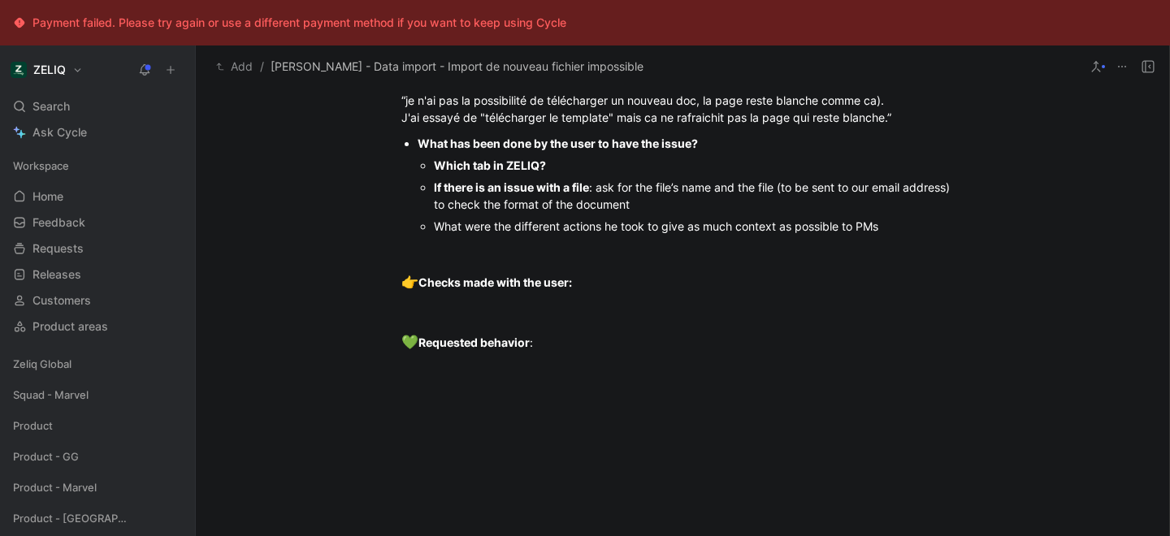
scroll to position [1493, 0]
click at [577, 173] on div "Which tab in ZELIQ?" at bounding box center [699, 164] width 530 height 17
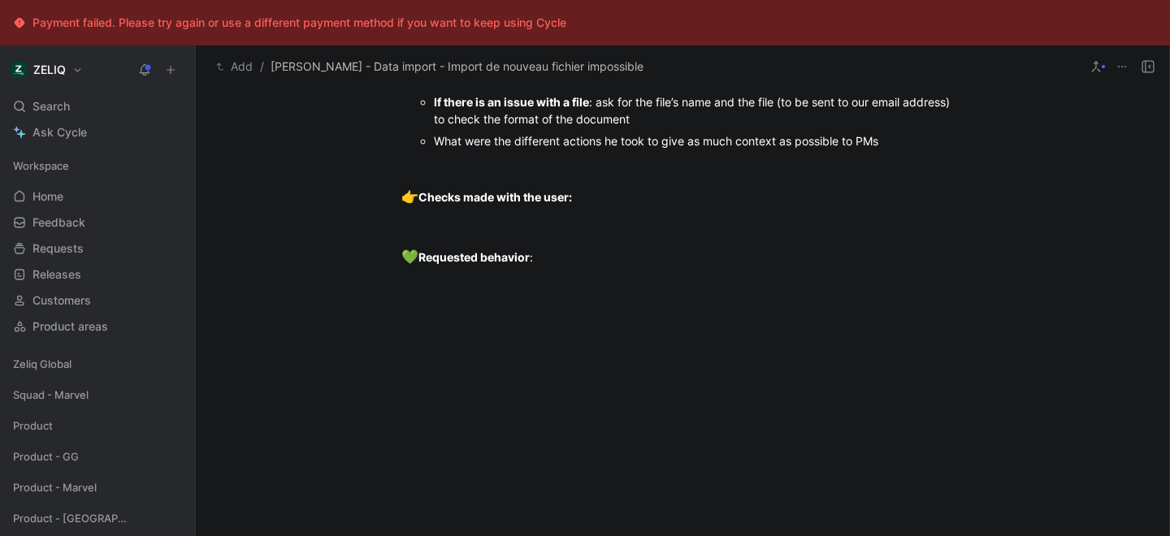
scroll to position [1573, 0]
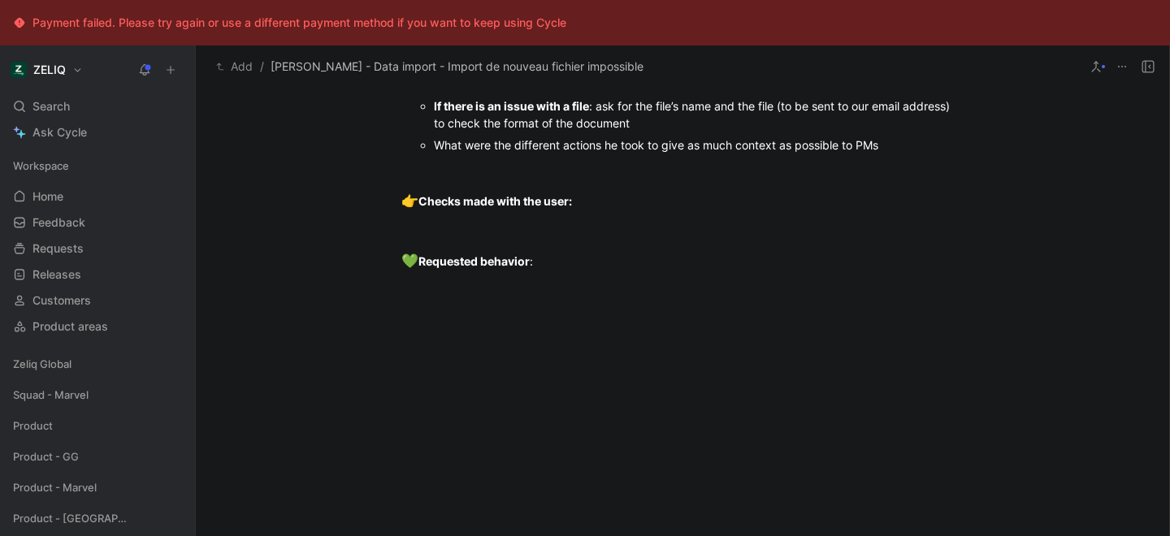
click at [665, 132] on div "If there is an issue with a file : ask for the file’s name and the file (to be …" at bounding box center [699, 115] width 530 height 34
